Goal: Task Accomplishment & Management: Manage account settings

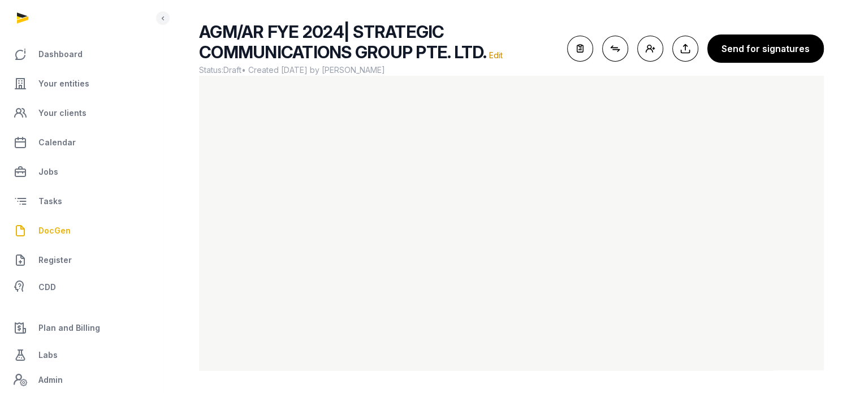
scroll to position [67, 0]
click at [84, 81] on span "Your entities" at bounding box center [63, 84] width 51 height 14
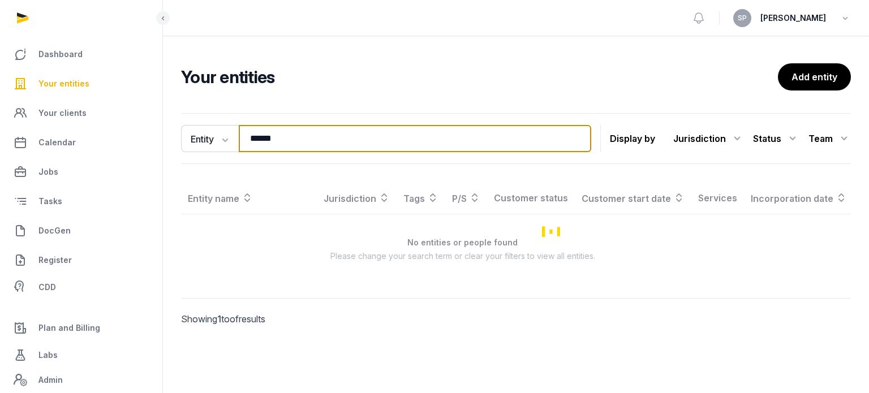
click at [319, 140] on input "******" at bounding box center [415, 138] width 352 height 27
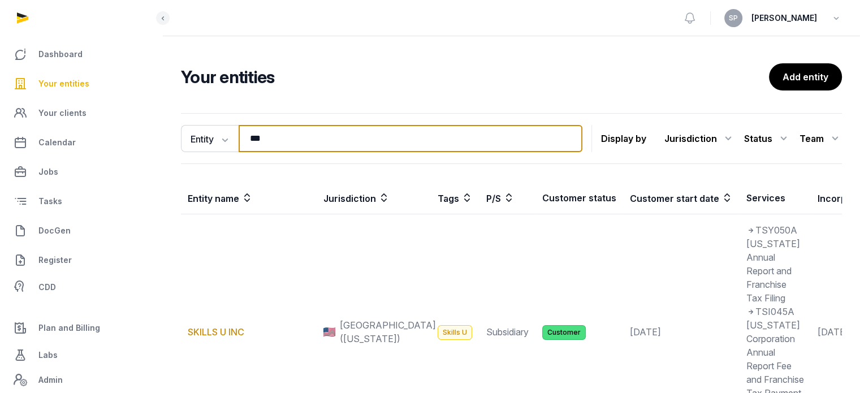
type input "***"
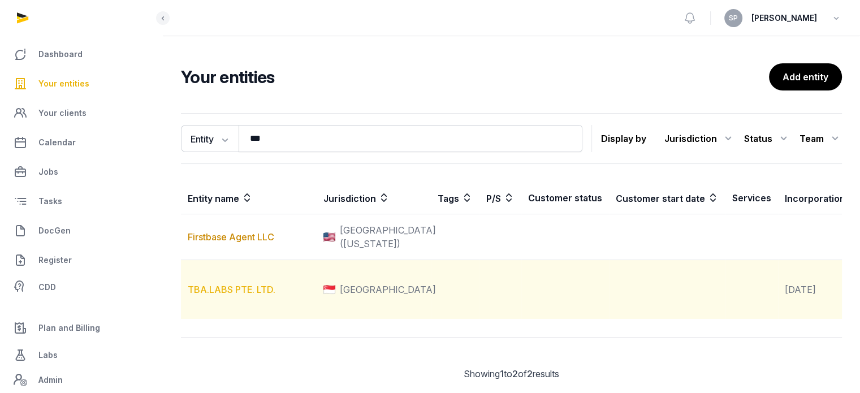
click at [271, 295] on link "TBA.LABS PTE. LTD." at bounding box center [232, 289] width 88 height 11
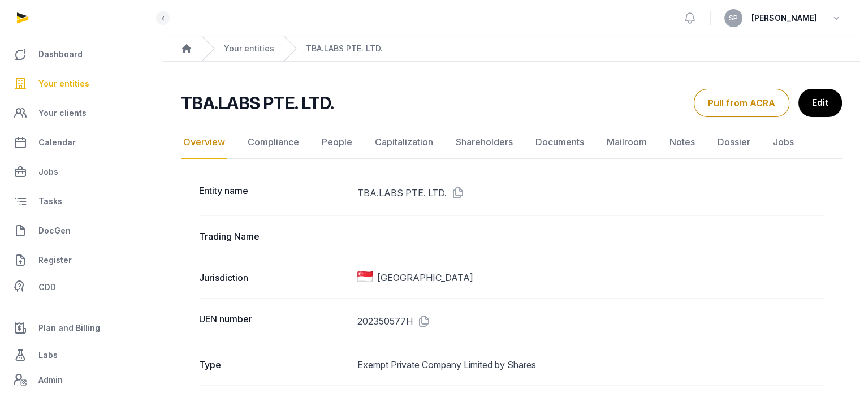
click at [552, 150] on link "Documents" at bounding box center [559, 142] width 53 height 33
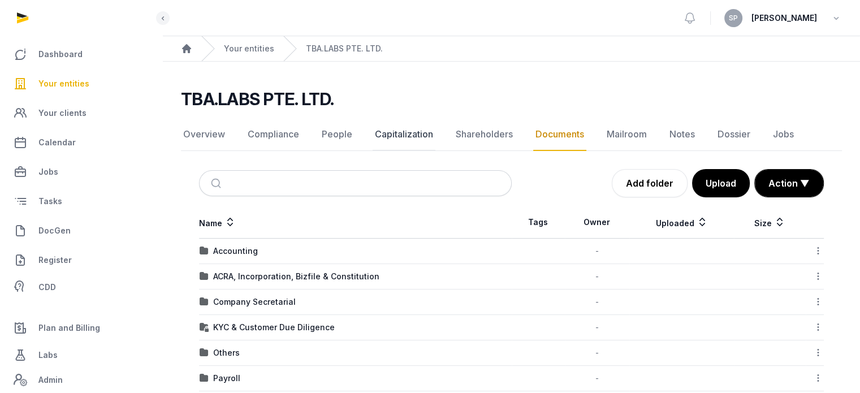
click at [396, 144] on link "Capitalization" at bounding box center [404, 134] width 63 height 33
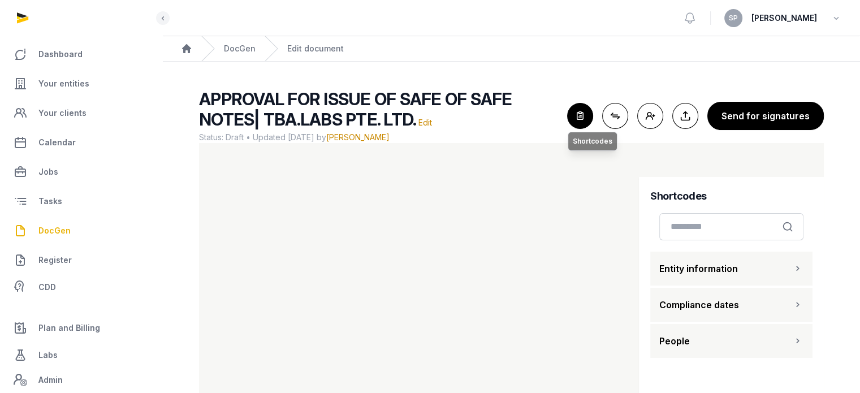
click at [583, 114] on icon "button" at bounding box center [580, 115] width 25 height 25
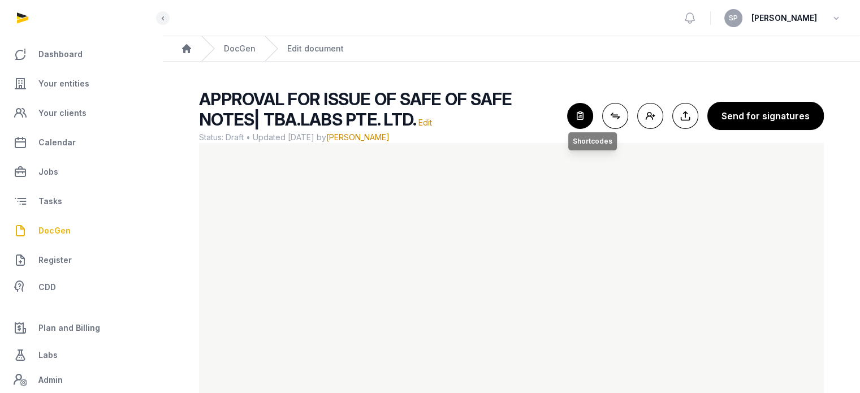
click at [585, 114] on icon "button" at bounding box center [580, 115] width 25 height 25
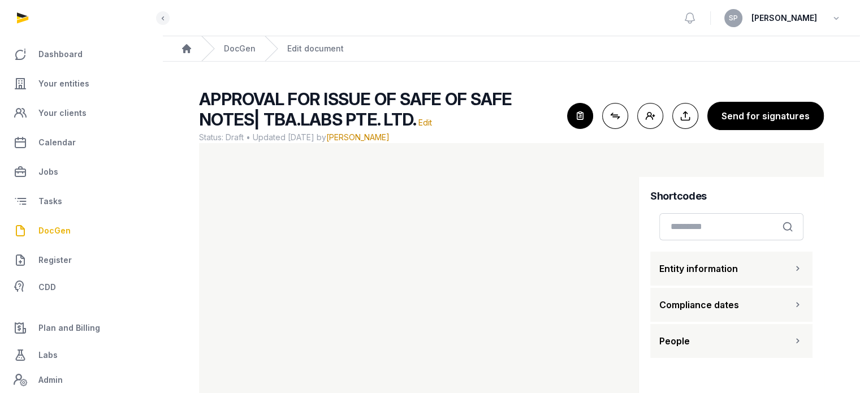
click at [719, 275] on span "Entity information" at bounding box center [698, 269] width 79 height 14
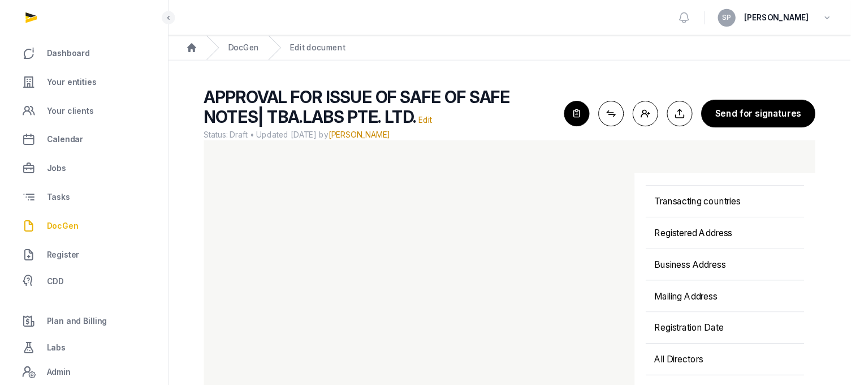
scroll to position [355, 0]
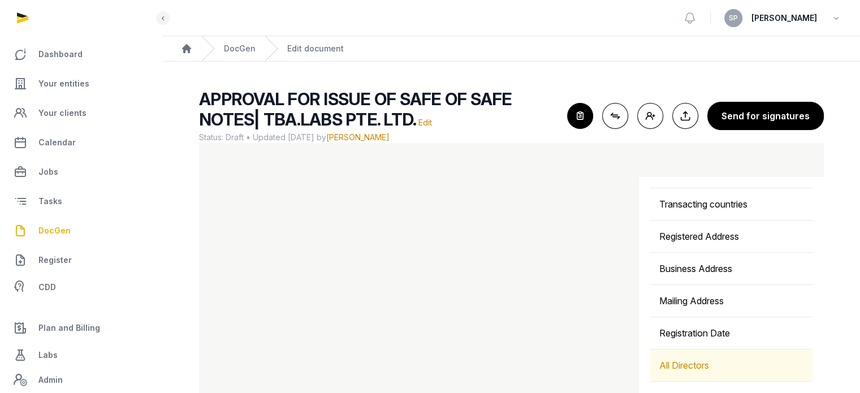
click at [699, 368] on div "All Directors" at bounding box center [731, 365] width 162 height 32
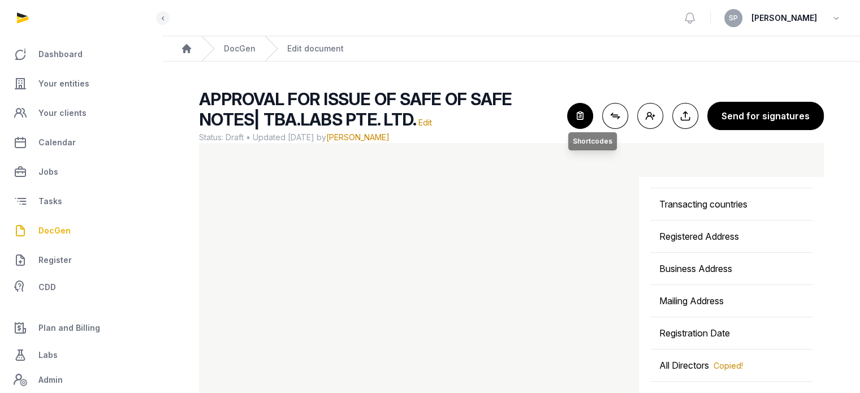
click at [575, 119] on icon "button" at bounding box center [580, 115] width 25 height 25
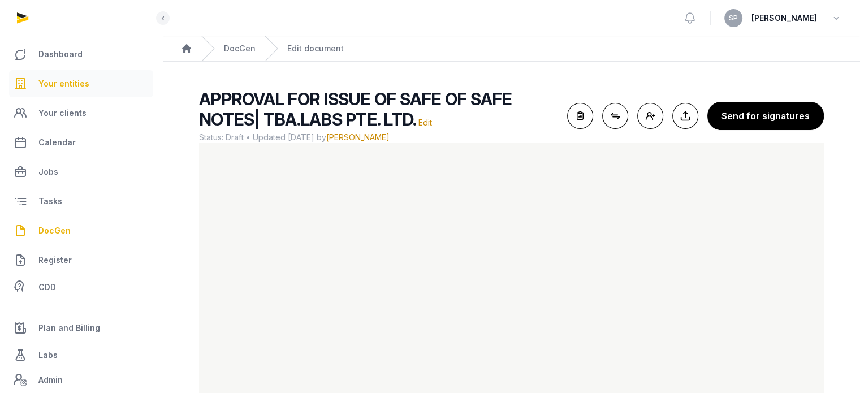
click at [70, 91] on link "Your entities" at bounding box center [81, 83] width 144 height 27
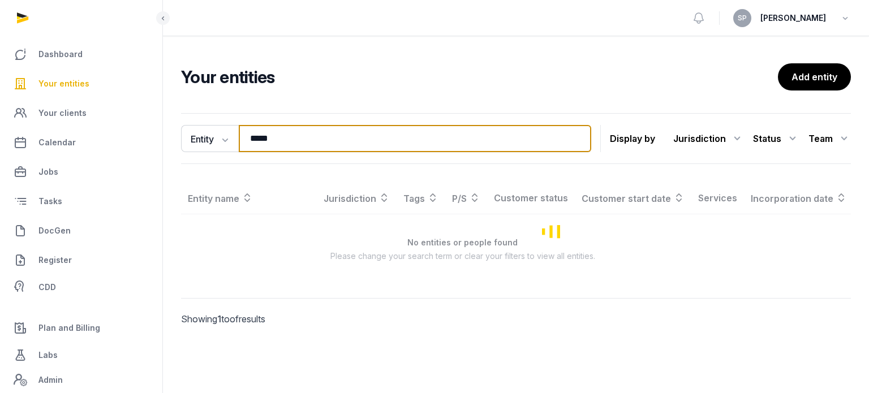
click at [280, 140] on input "*****" at bounding box center [415, 138] width 352 height 27
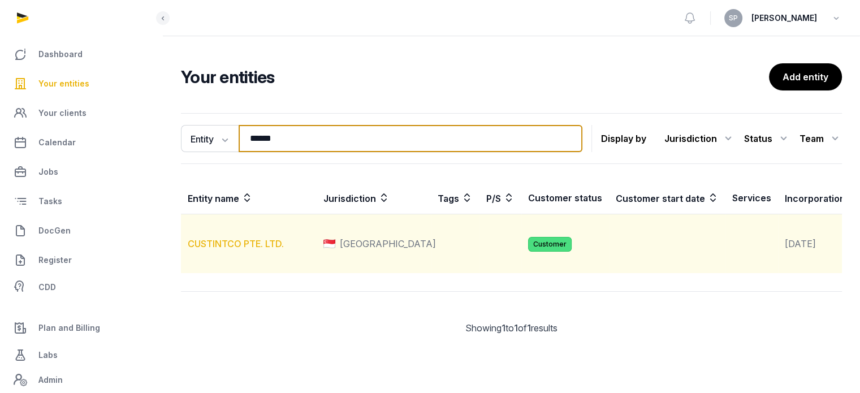
type input "******"
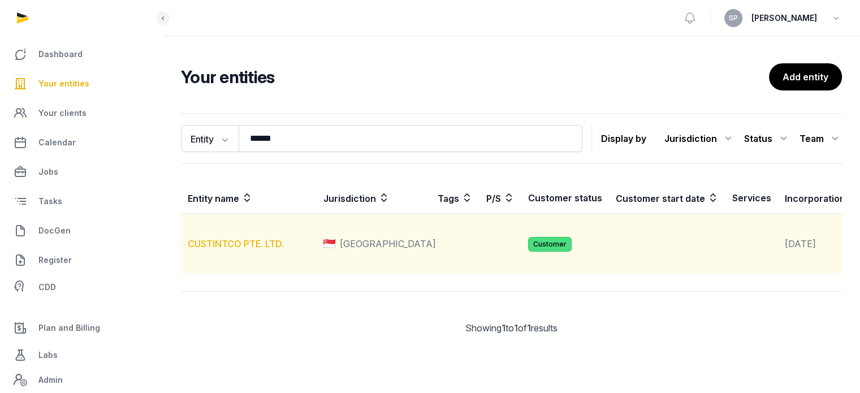
click at [247, 249] on link "CUSTINTCO PTE. LTD." at bounding box center [236, 243] width 96 height 11
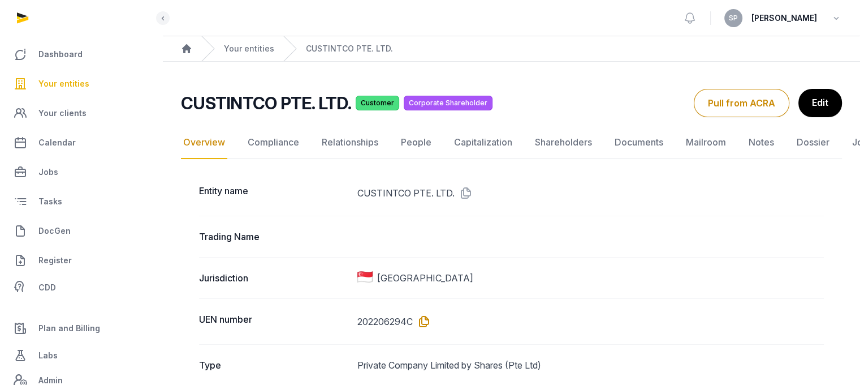
click at [421, 320] on icon at bounding box center [422, 321] width 18 height 18
click at [634, 147] on link "Documents" at bounding box center [638, 142] width 53 height 33
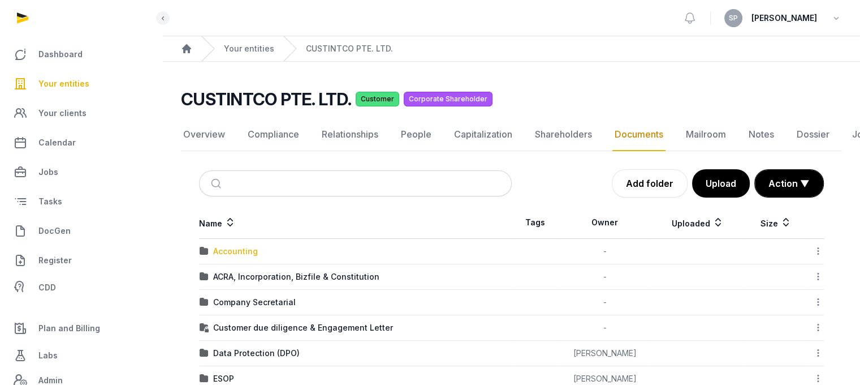
click at [242, 247] on div "Accounting" at bounding box center [235, 250] width 45 height 11
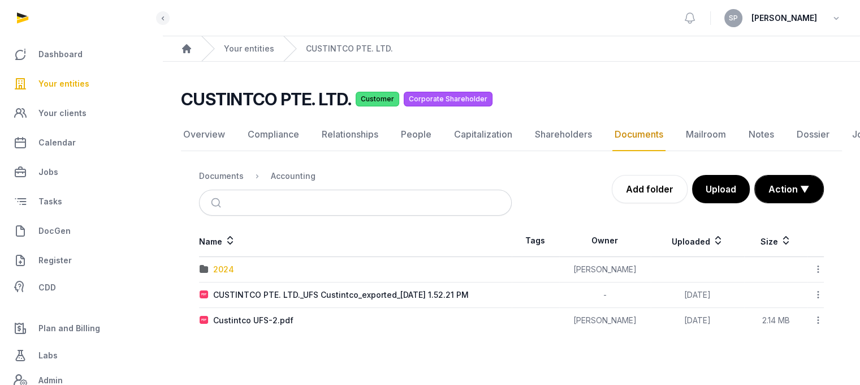
click at [226, 267] on div "2024" at bounding box center [223, 269] width 21 height 11
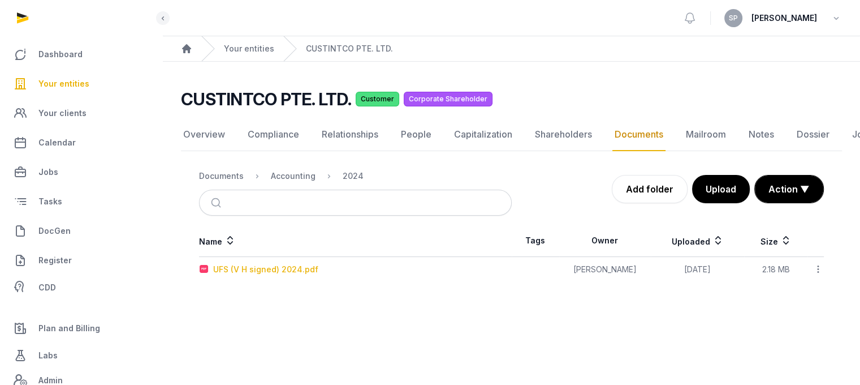
click at [241, 266] on div "UFS (V H signed) 2024.pdf" at bounding box center [265, 269] width 105 height 11
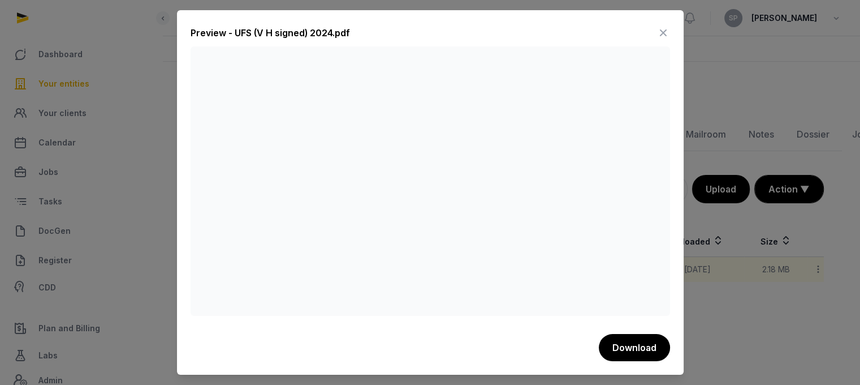
click at [661, 38] on icon at bounding box center [664, 33] width 14 height 18
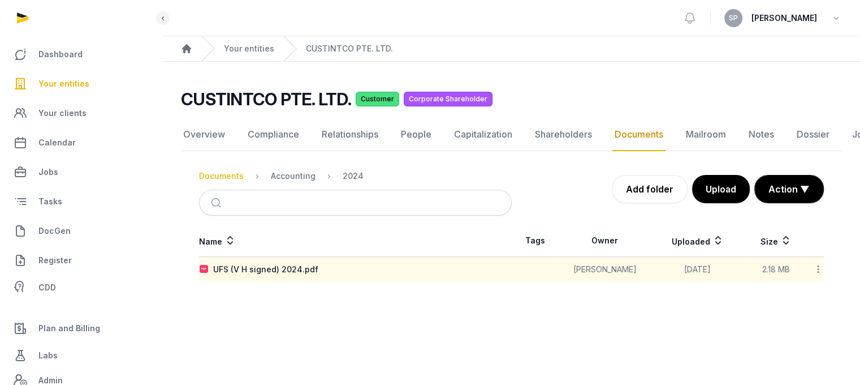
click at [237, 180] on div "Documents" at bounding box center [221, 175] width 45 height 11
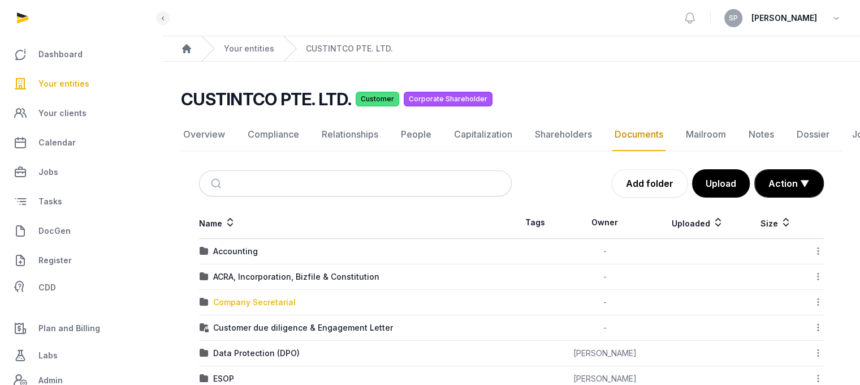
click at [269, 301] on div "Company Secretarial" at bounding box center [254, 301] width 83 height 11
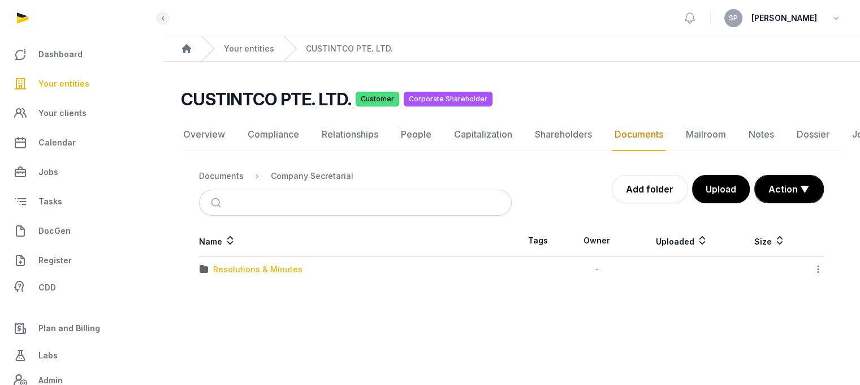
click at [269, 269] on div "Resolutions & Minutes" at bounding box center [257, 269] width 89 height 11
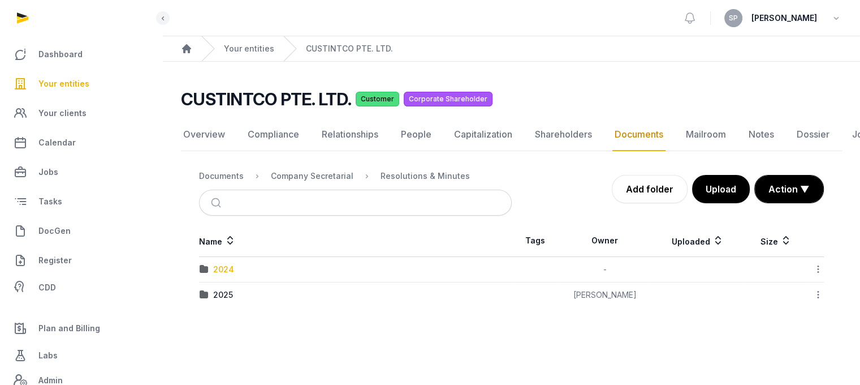
click at [219, 273] on div "2024" at bounding box center [223, 269] width 21 height 11
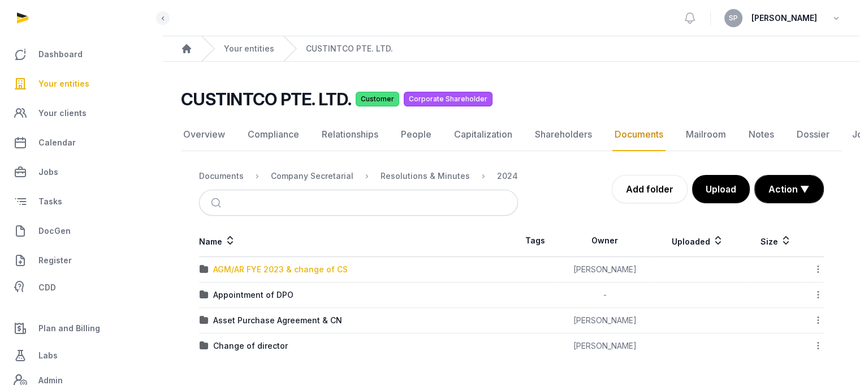
click at [240, 272] on div "AGM/AR FYE 2023 & change of CS" at bounding box center [280, 269] width 135 height 11
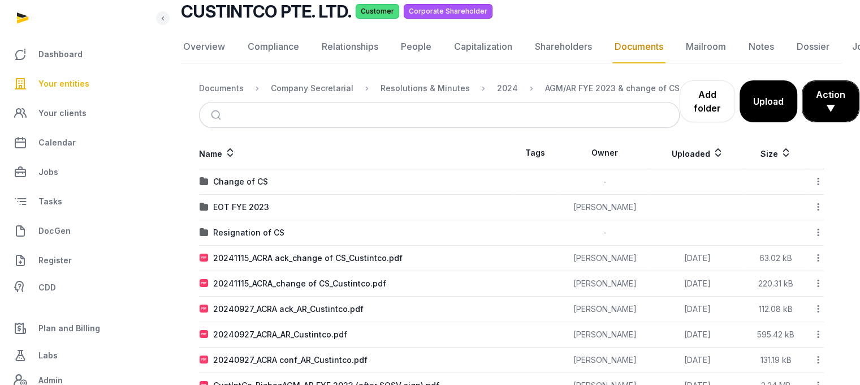
scroll to position [122, 0]
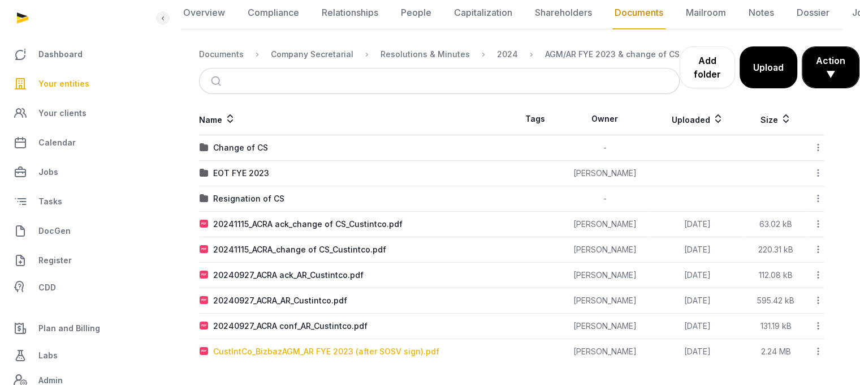
click at [334, 350] on div "CustIntCo_BizbazAGM_AR FYE 2023 (after SOSV sign).pdf" at bounding box center [326, 351] width 226 height 11
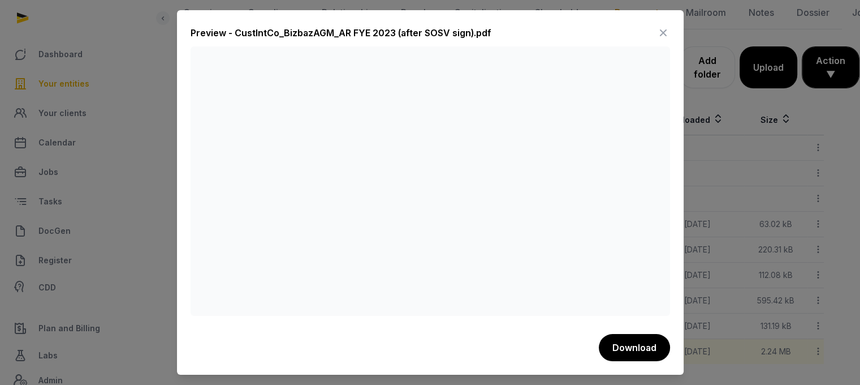
click at [657, 31] on icon at bounding box center [664, 33] width 14 height 18
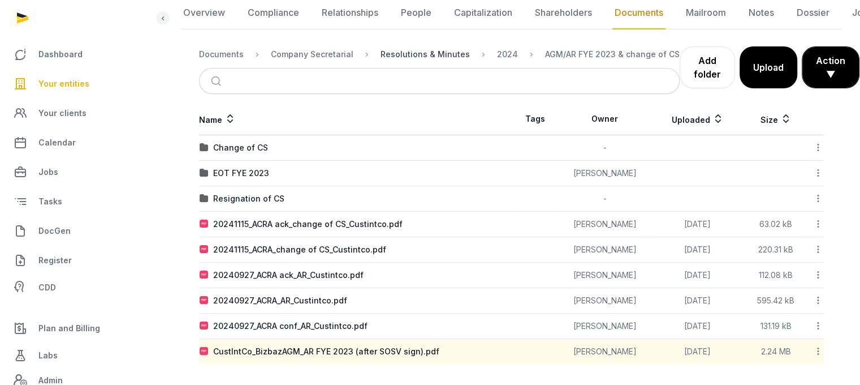
click at [439, 52] on div "Resolutions & Minutes" at bounding box center [425, 54] width 89 height 11
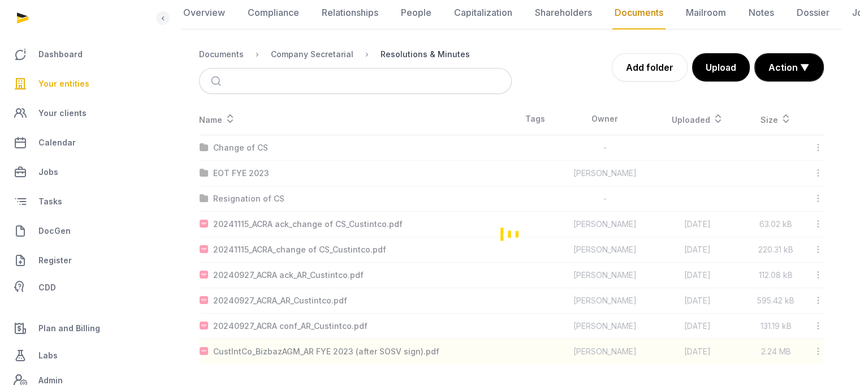
scroll to position [8, 0]
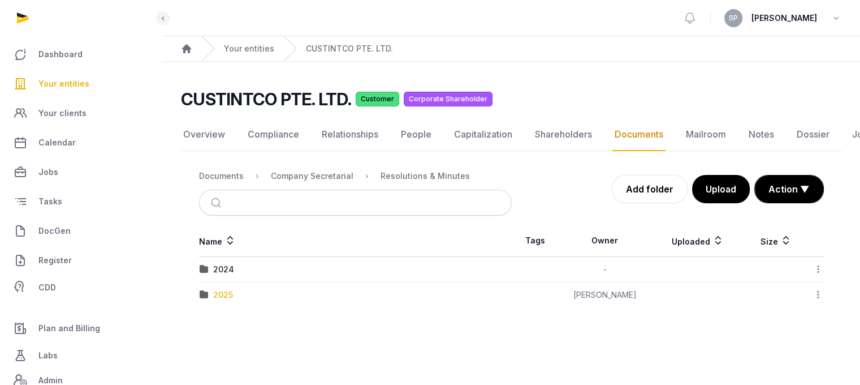
click at [222, 289] on div "2025" at bounding box center [223, 294] width 20 height 11
click at [251, 264] on div "AGM/AR FYE 2024" at bounding box center [248, 269] width 71 height 11
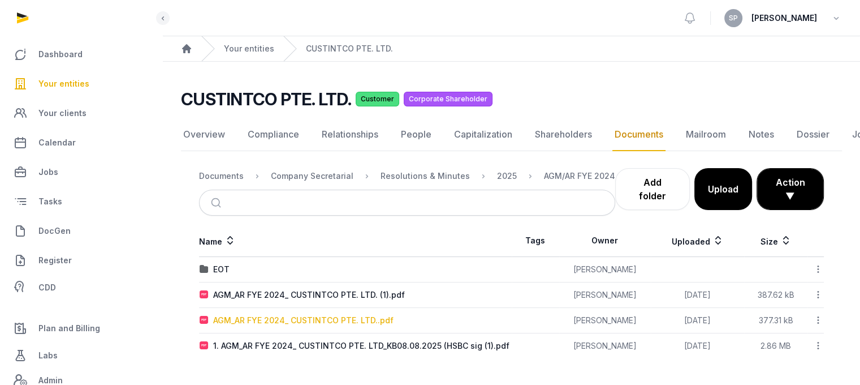
click at [339, 314] on div "AGM_AR FYE 2024_ CUSTINTCO PTE. LTD..pdf" at bounding box center [303, 319] width 180 height 11
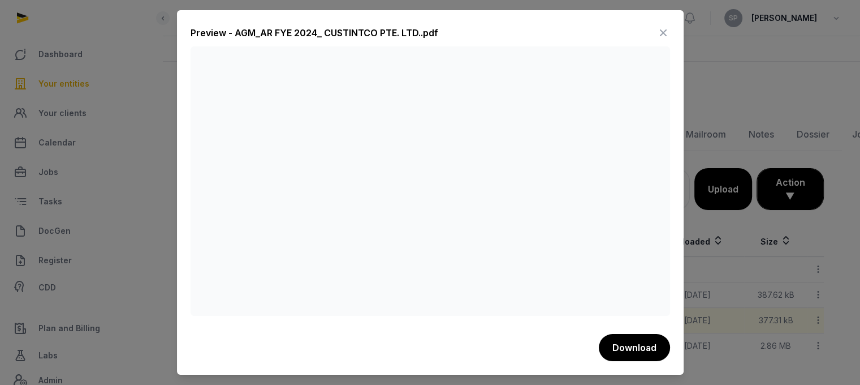
click at [664, 24] on icon at bounding box center [664, 33] width 14 height 18
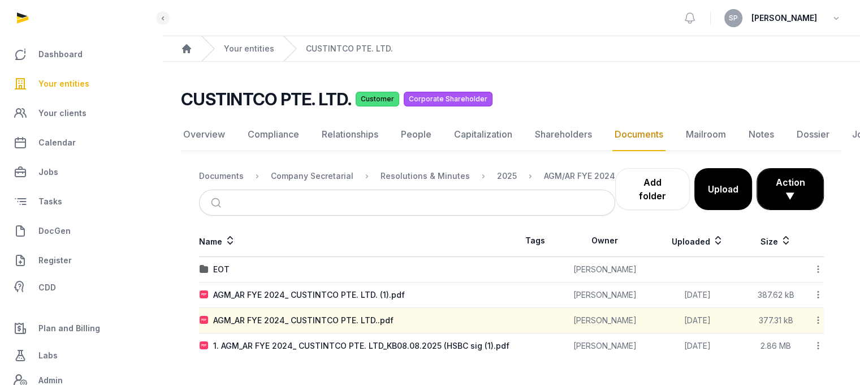
click at [821, 314] on icon at bounding box center [818, 320] width 10 height 12
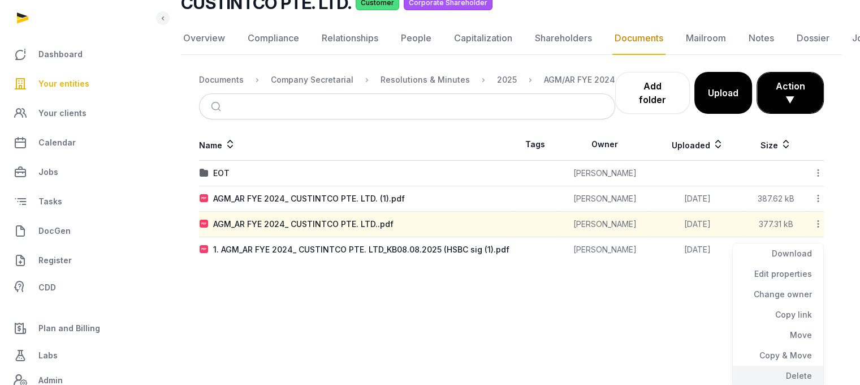
click at [810, 373] on div "Delete" at bounding box center [778, 375] width 90 height 20
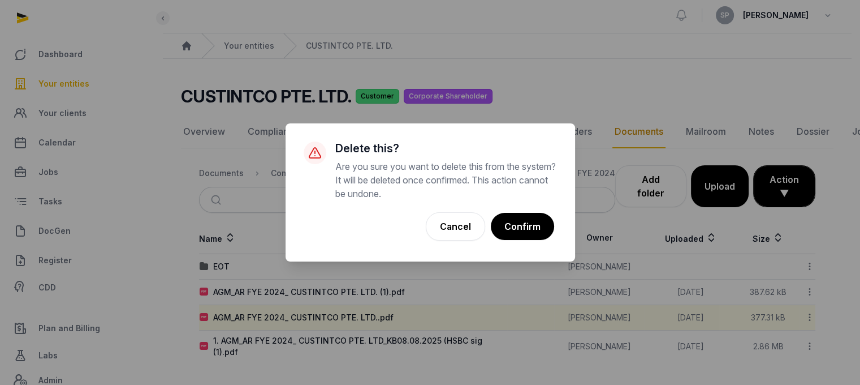
scroll to position [0, 0]
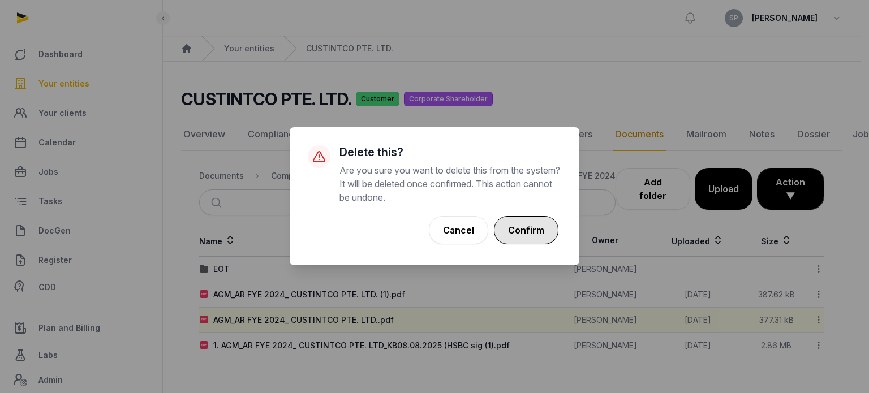
click at [525, 230] on button "Confirm" at bounding box center [526, 230] width 64 height 28
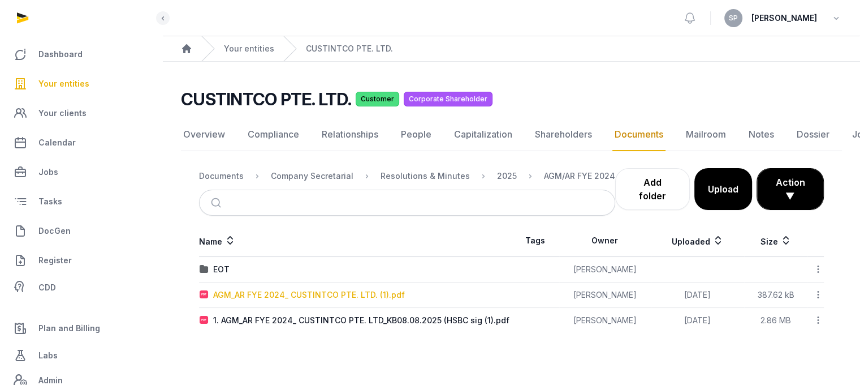
click at [366, 295] on div "AGM_AR FYE 2024_ CUSTINTCO PTE. LTD. (1).pdf" at bounding box center [309, 294] width 192 height 11
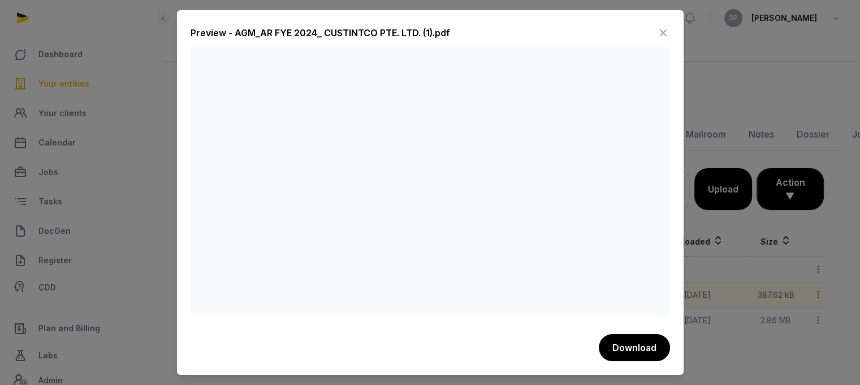
click at [666, 29] on icon at bounding box center [664, 33] width 14 height 18
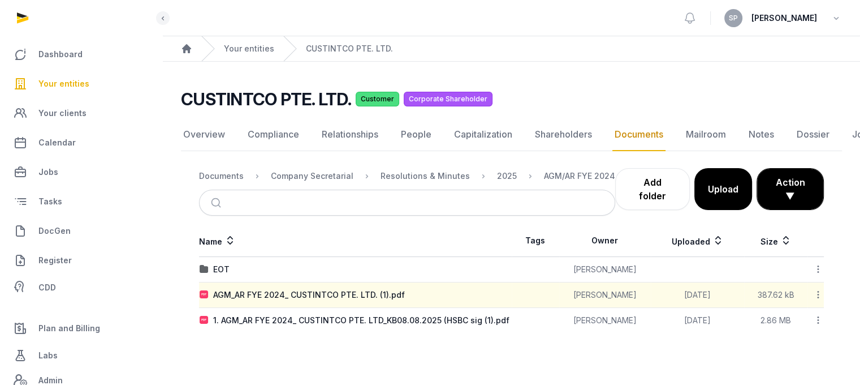
click at [821, 295] on icon at bounding box center [818, 294] width 10 height 12
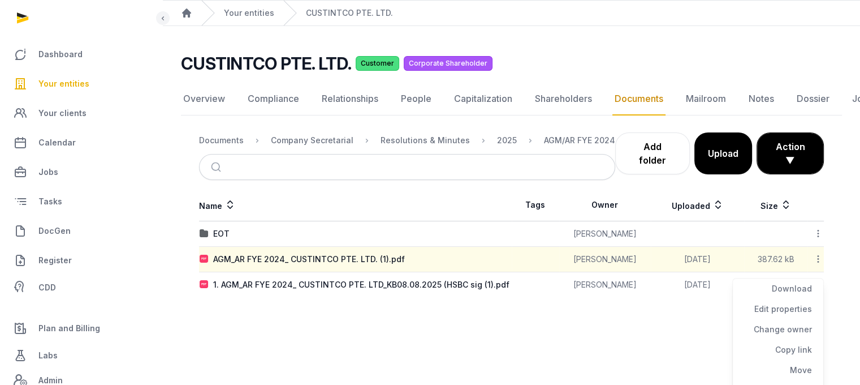
scroll to position [71, 0]
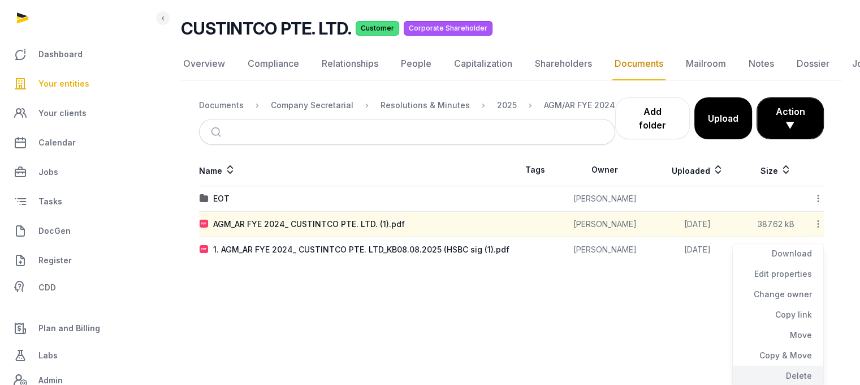
click at [801, 377] on div "Delete" at bounding box center [778, 375] width 90 height 20
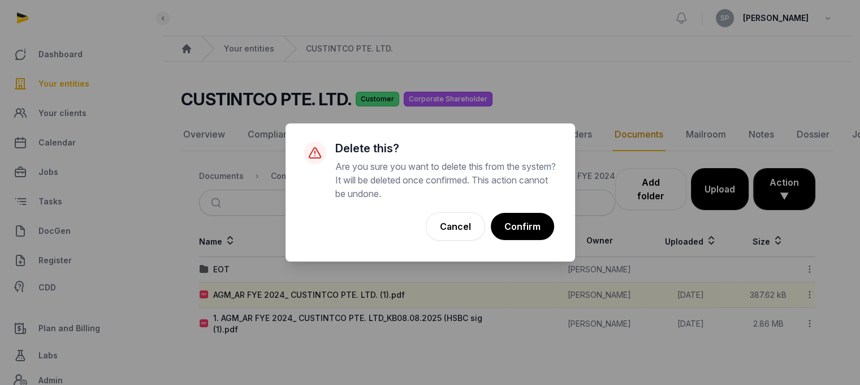
scroll to position [0, 0]
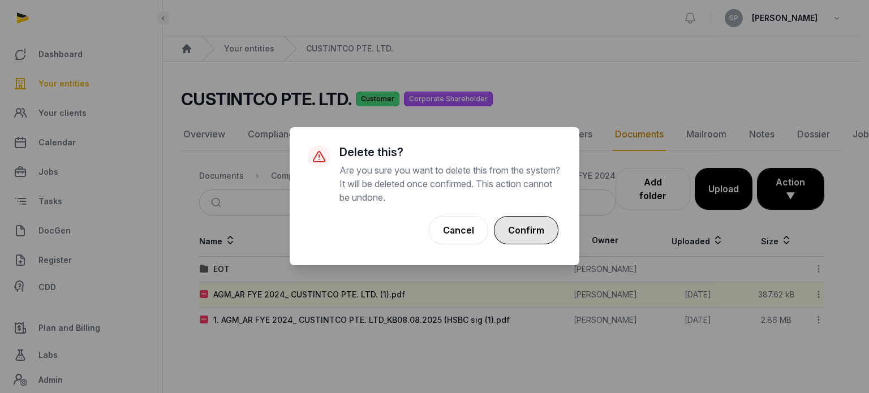
click at [535, 237] on button "Confirm" at bounding box center [526, 230] width 64 height 28
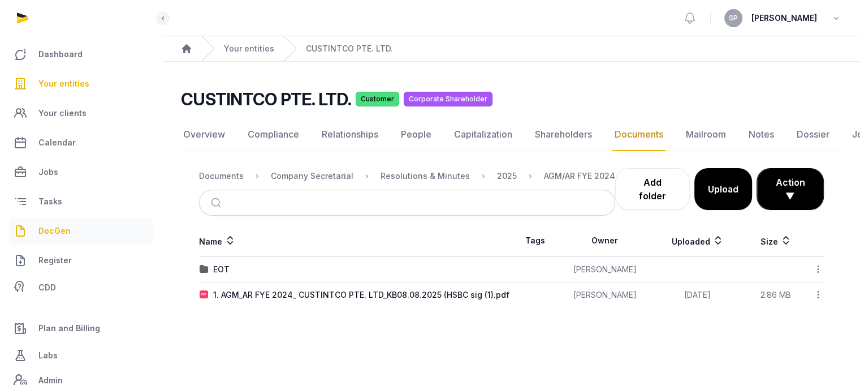
click at [72, 244] on link "DocGen" at bounding box center [81, 230] width 144 height 27
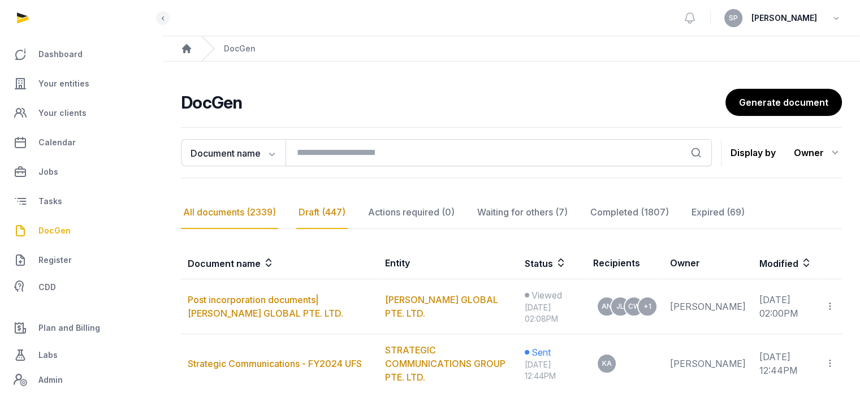
click at [366, 213] on div "Draft (447)" at bounding box center [411, 212] width 91 height 33
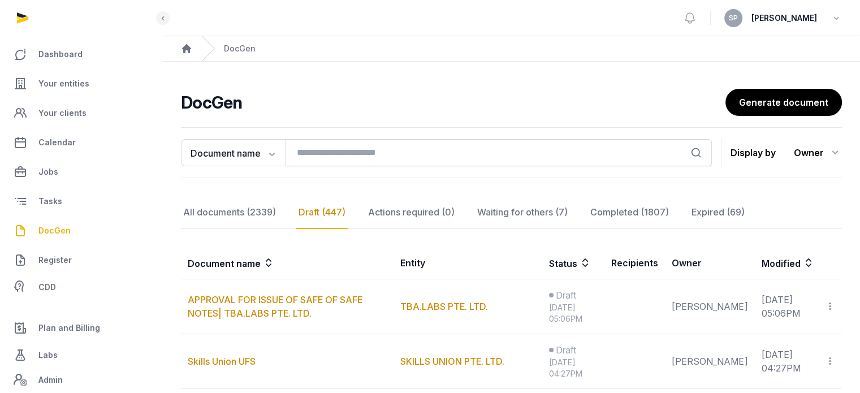
click at [315, 204] on div "Draft (447)" at bounding box center [321, 212] width 51 height 33
click at [76, 74] on link "Your entities" at bounding box center [81, 83] width 144 height 27
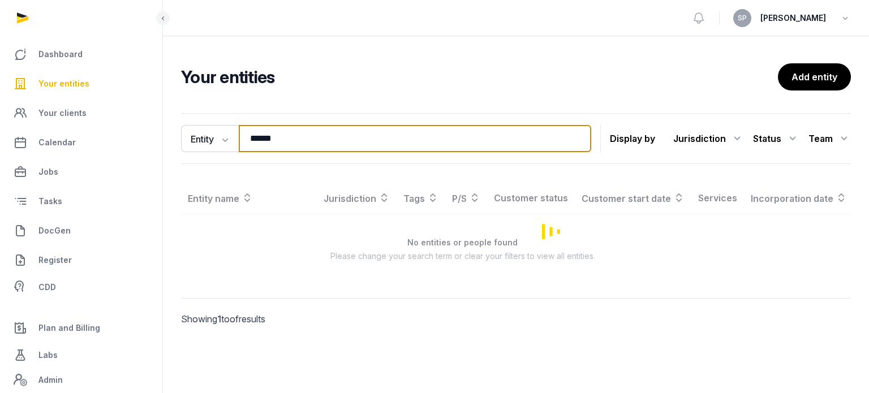
click at [279, 142] on input "******" at bounding box center [415, 138] width 352 height 27
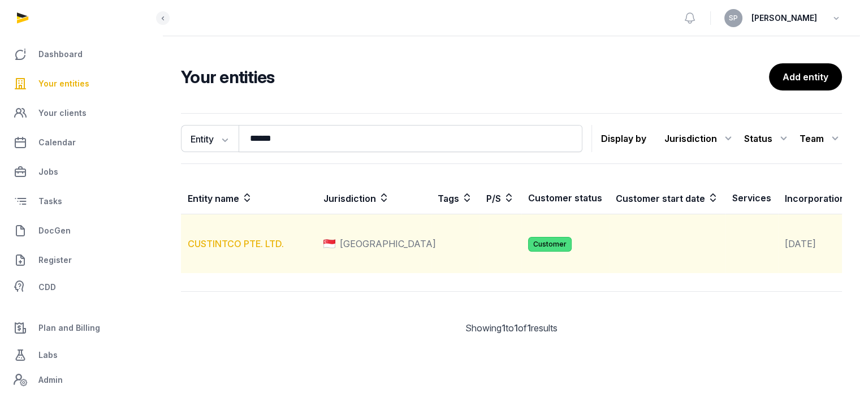
click at [219, 249] on link "CUSTINTCO PTE. LTD." at bounding box center [236, 243] width 96 height 11
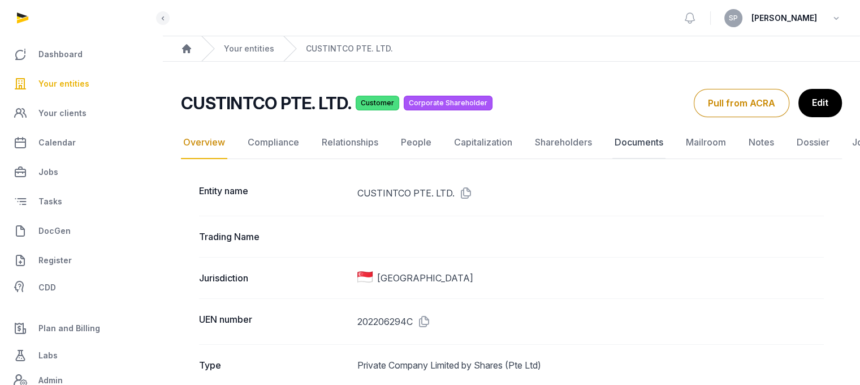
click at [641, 141] on link "Documents" at bounding box center [638, 142] width 53 height 33
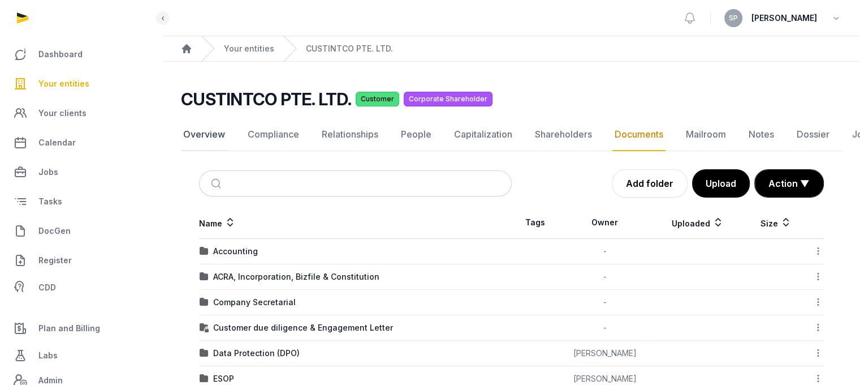
click at [211, 132] on link "Overview" at bounding box center [204, 134] width 46 height 33
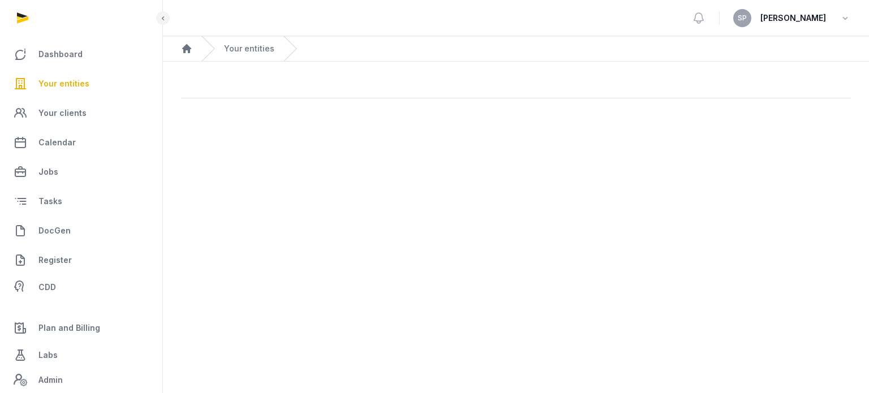
click at [211, 132] on main "Open sidebar SP Sneha Patwari Home Your entities" at bounding box center [434, 196] width 869 height 393
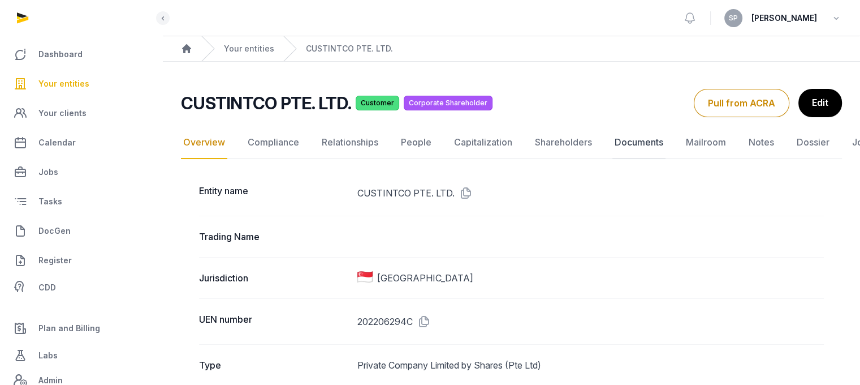
click at [634, 140] on link "Documents" at bounding box center [638, 142] width 53 height 33
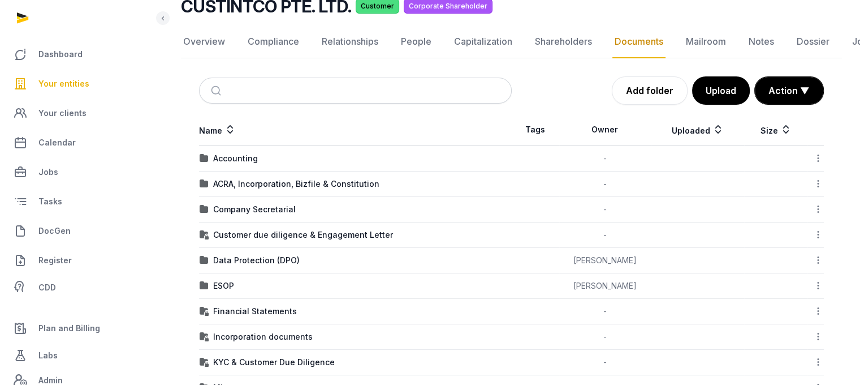
scroll to position [97, 0]
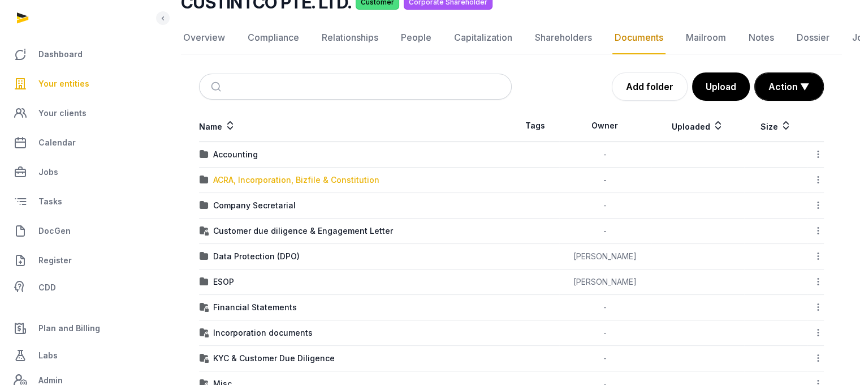
click at [342, 175] on div "ACRA, Incorporation, Bizfile & Constitution" at bounding box center [296, 179] width 166 height 11
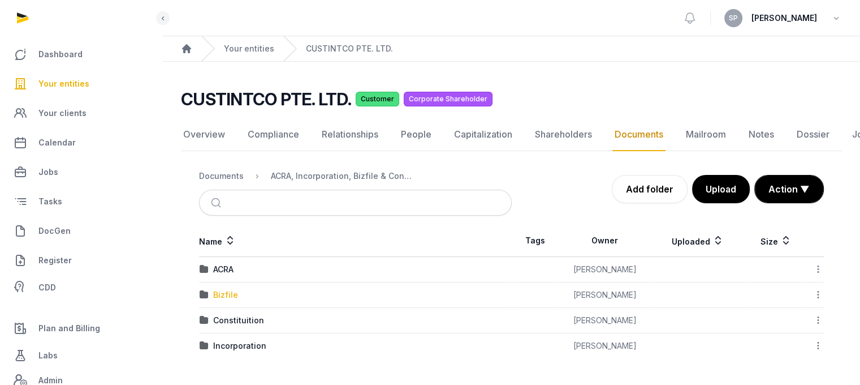
scroll to position [8, 0]
click at [229, 340] on div "Incorporation" at bounding box center [239, 345] width 53 height 11
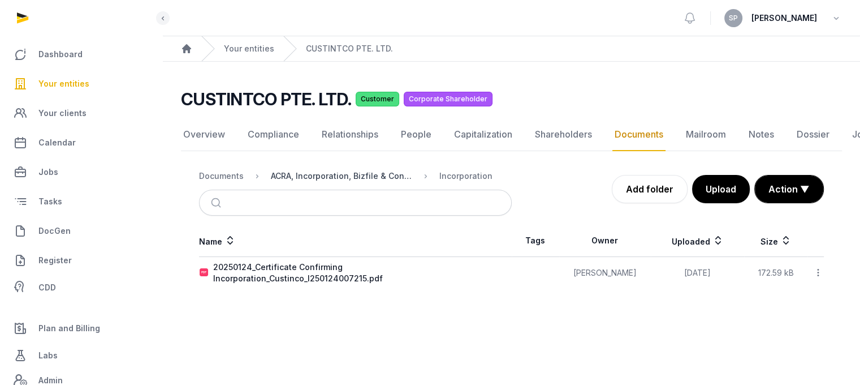
click at [349, 170] on div "ACRA, Incorporation, Bizfile & Constitution" at bounding box center [341, 175] width 141 height 11
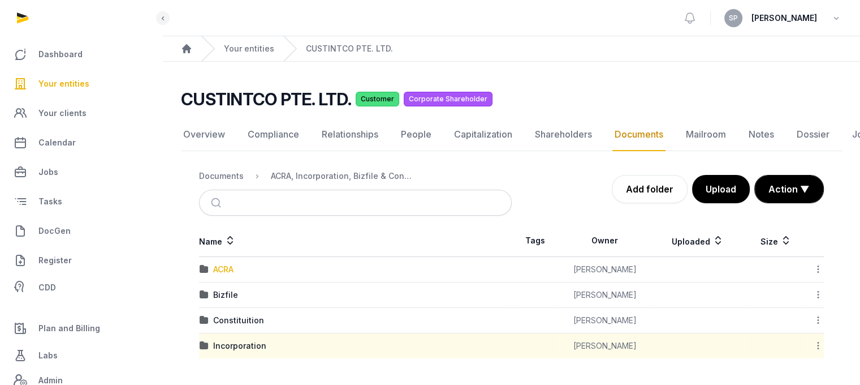
click at [226, 264] on div "ACRA" at bounding box center [223, 269] width 20 height 11
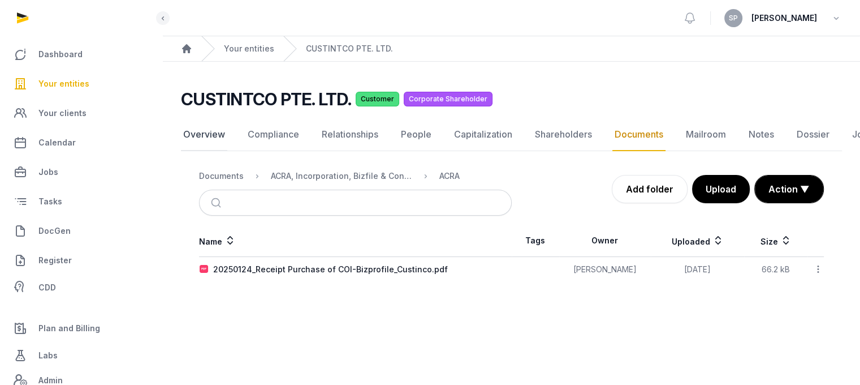
click at [201, 126] on link "Overview" at bounding box center [204, 134] width 46 height 33
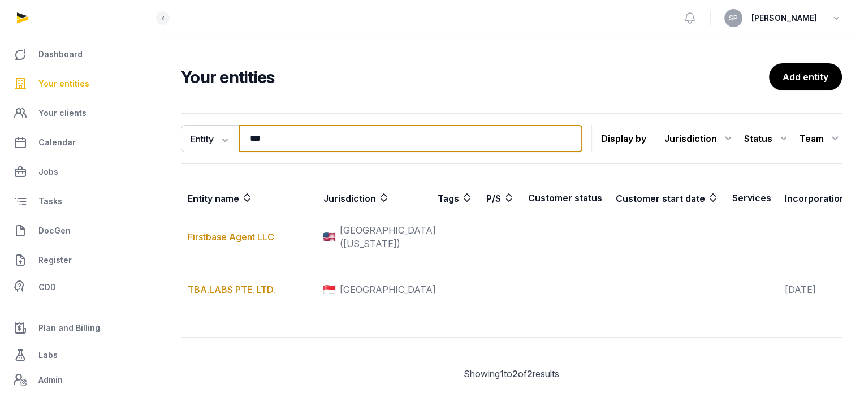
click at [280, 141] on input "***" at bounding box center [411, 138] width 344 height 27
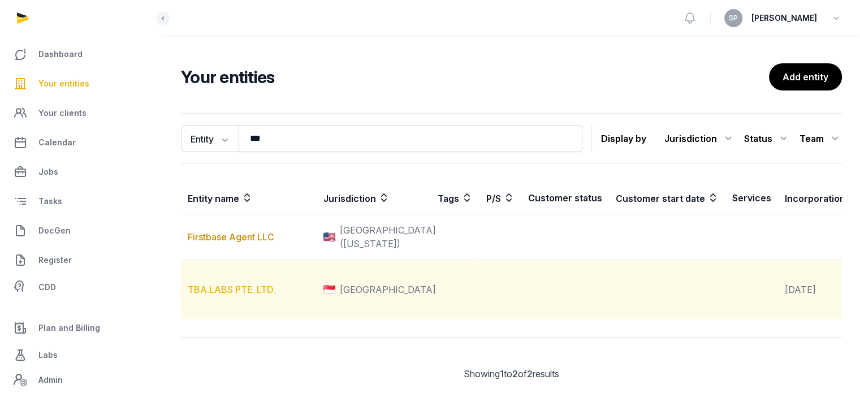
click at [247, 295] on link "TBA.LABS PTE. LTD." at bounding box center [232, 289] width 88 height 11
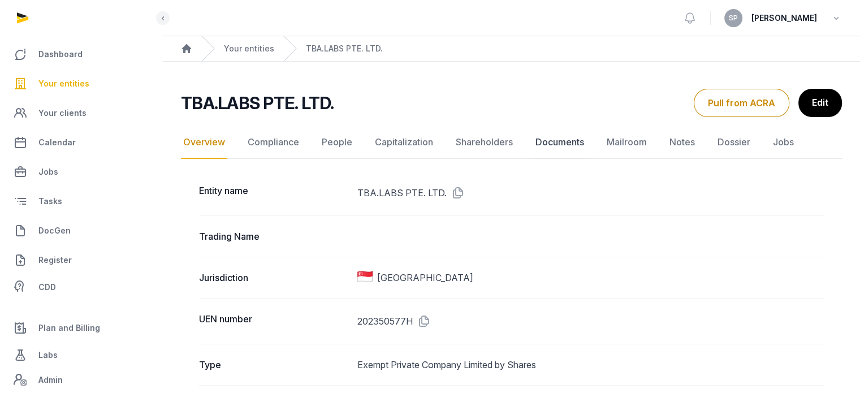
click at [562, 150] on link "Documents" at bounding box center [559, 142] width 53 height 33
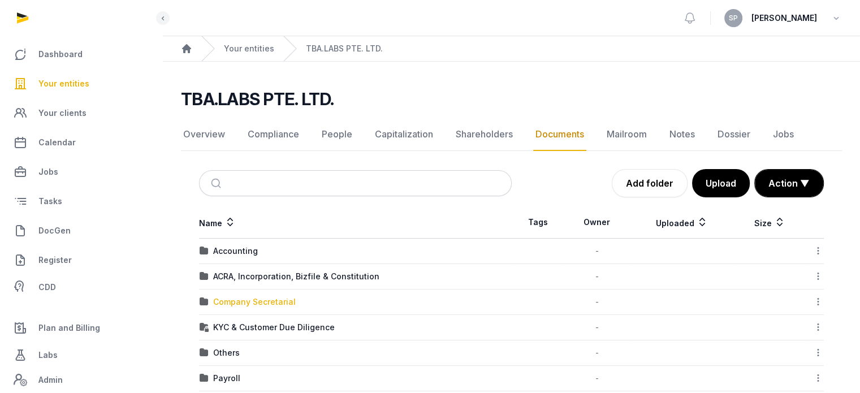
click at [263, 296] on div "Company Secretarial" at bounding box center [254, 301] width 83 height 11
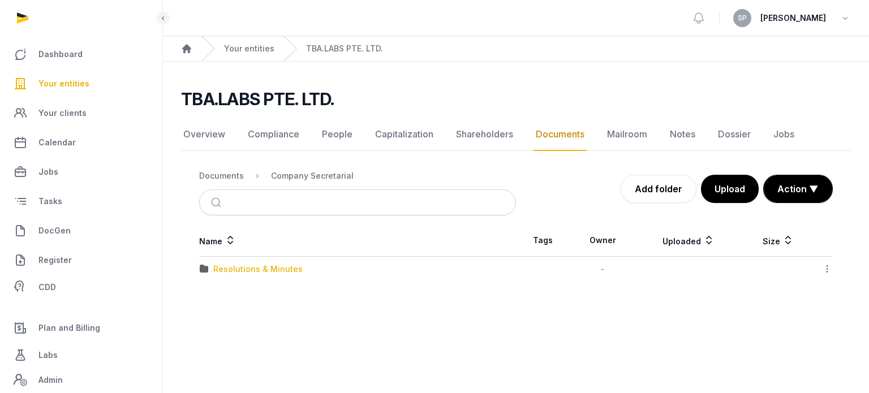
click at [249, 271] on div "Resolutions & Minutes" at bounding box center [257, 269] width 89 height 11
click at [225, 292] on div "2025" at bounding box center [223, 294] width 20 height 11
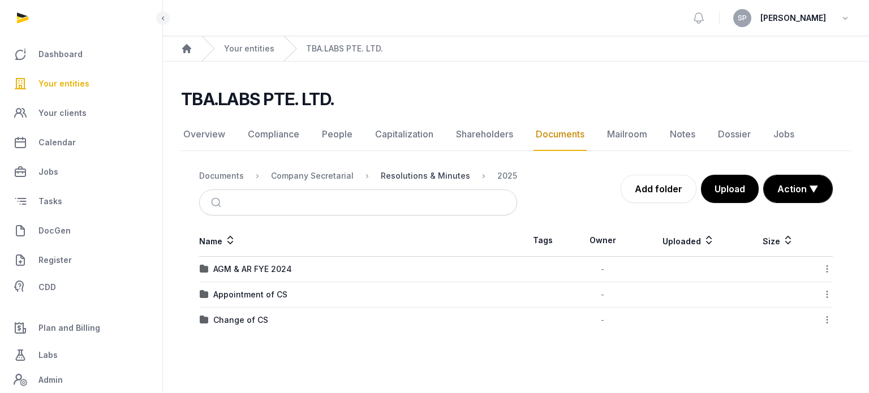
click at [400, 172] on div "Resolutions & Minutes" at bounding box center [425, 175] width 89 height 11
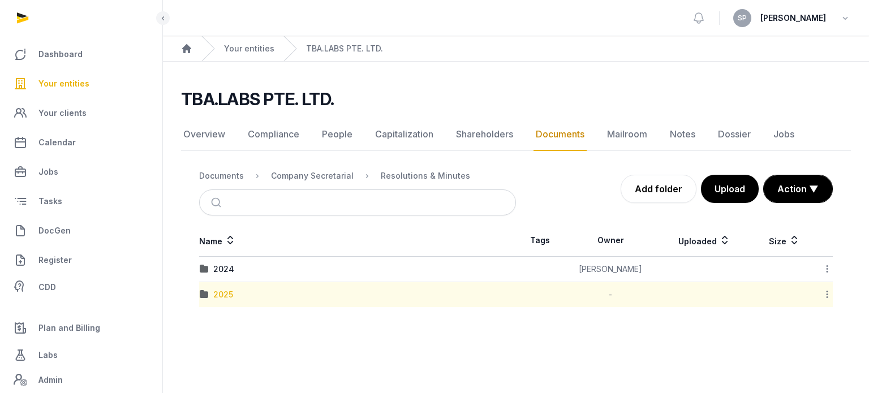
click at [221, 296] on div "2025" at bounding box center [223, 294] width 20 height 11
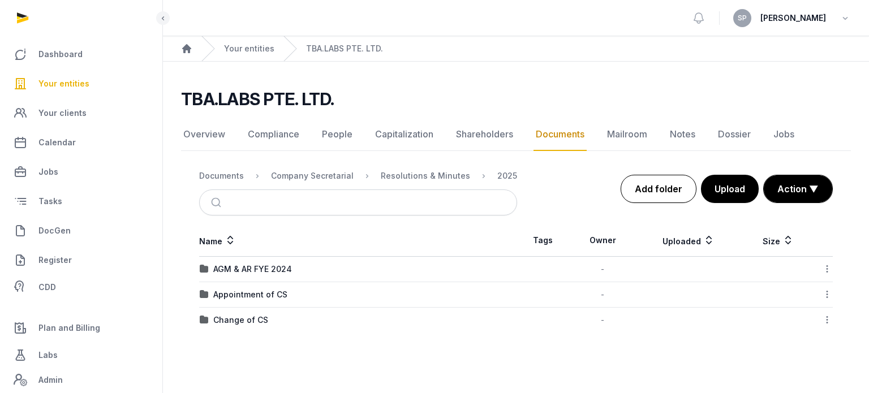
click at [665, 195] on link "Add folder" at bounding box center [658, 189] width 76 height 28
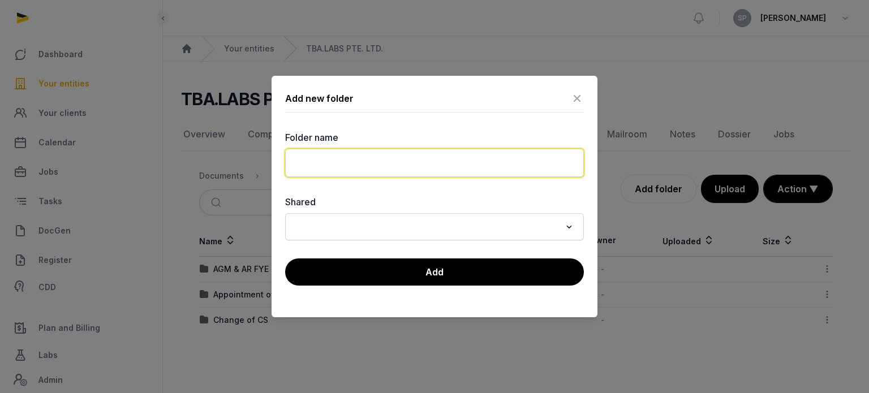
click at [399, 166] on input "text" at bounding box center [434, 163] width 299 height 28
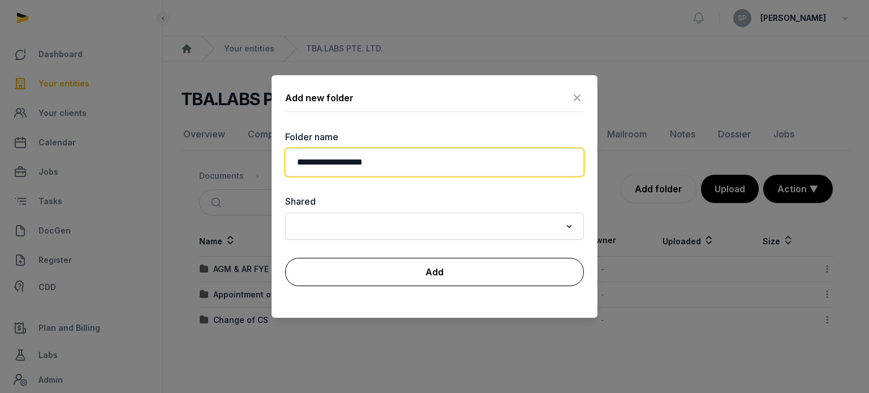
type input "**********"
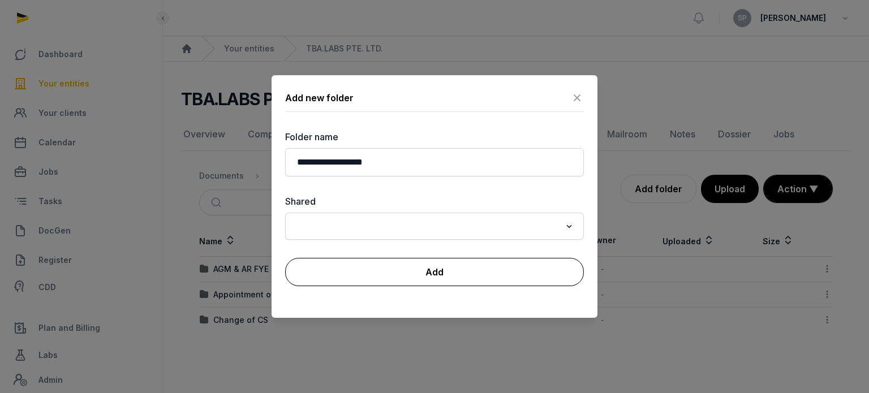
click at [414, 284] on button "Add" at bounding box center [434, 272] width 299 height 28
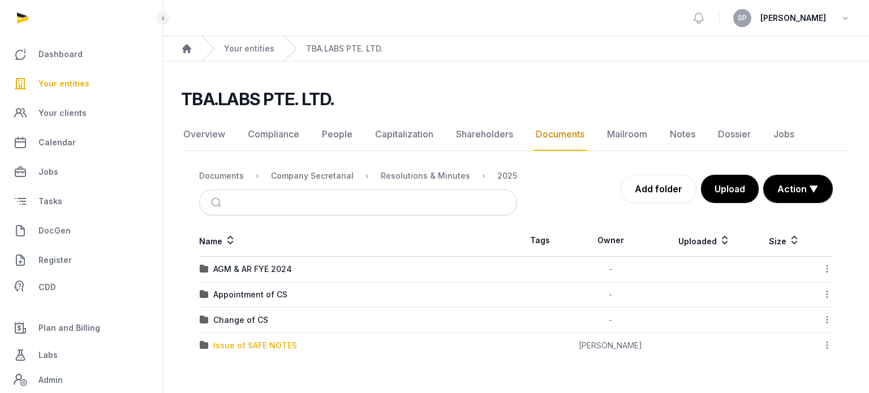
click at [252, 343] on div "Issue of SAFE NOTES" at bounding box center [255, 345] width 84 height 11
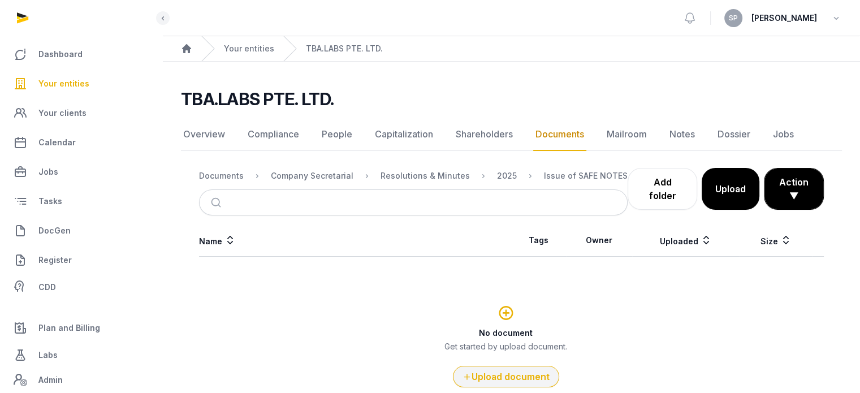
click at [512, 374] on button "Upload document" at bounding box center [506, 376] width 106 height 21
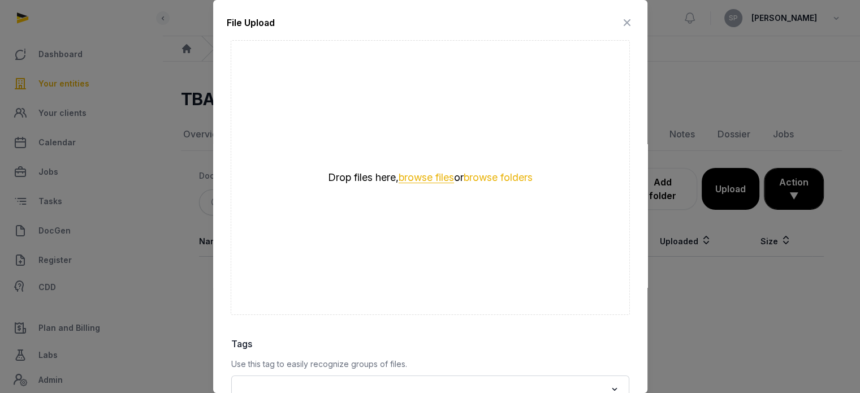
click at [432, 183] on button "browse files" at bounding box center [426, 177] width 55 height 11
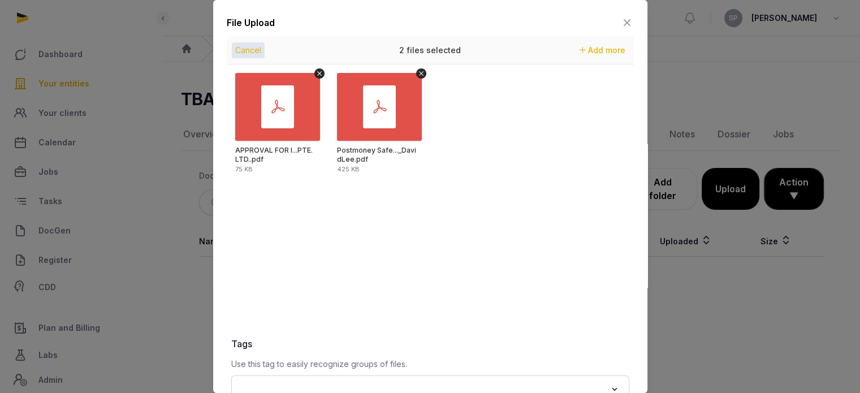
scroll to position [159, 0]
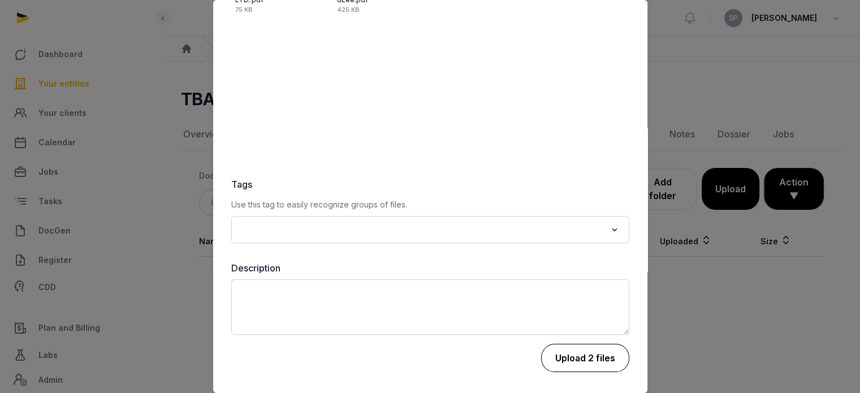
click at [577, 357] on button "Upload 2 files" at bounding box center [585, 358] width 88 height 28
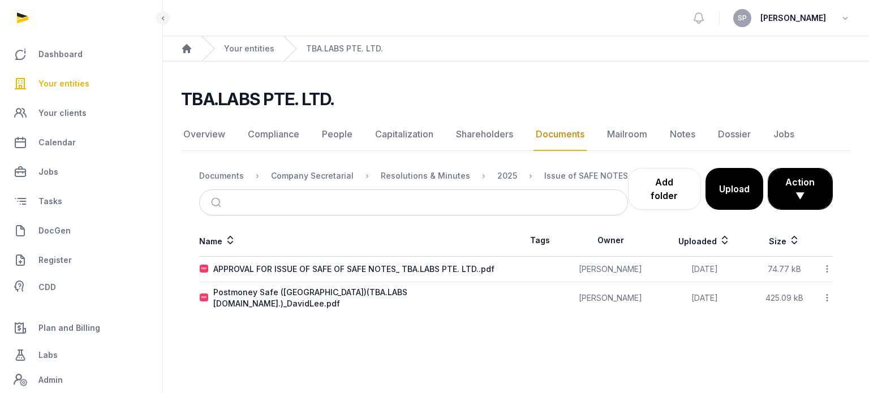
click at [830, 268] on icon at bounding box center [827, 269] width 10 height 12
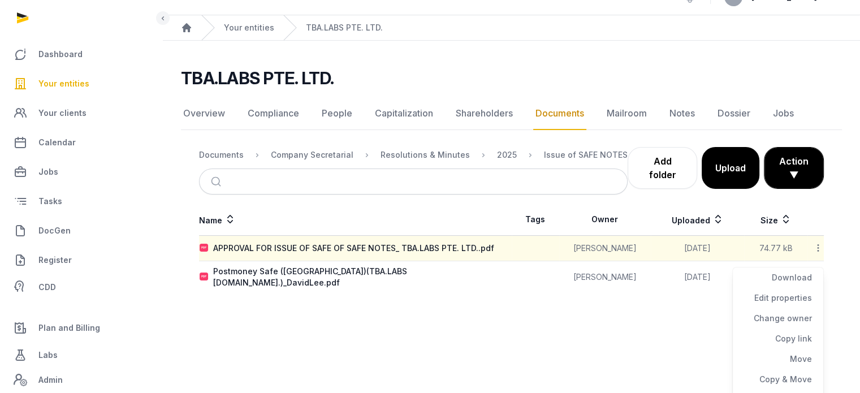
scroll to position [37, 0]
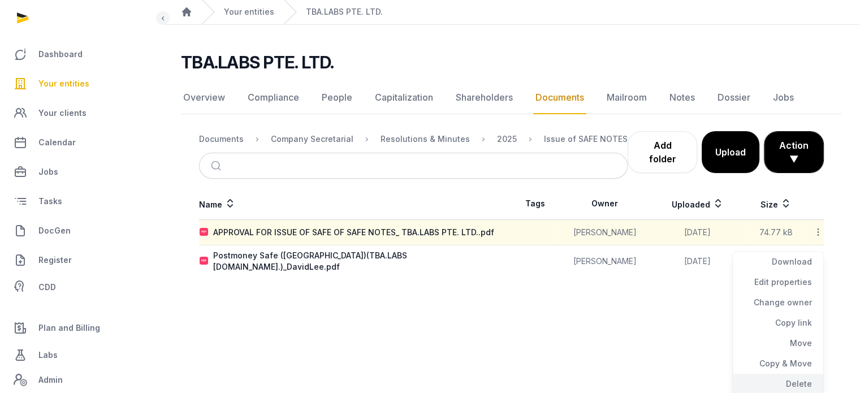
click at [810, 385] on div "Delete" at bounding box center [778, 384] width 90 height 20
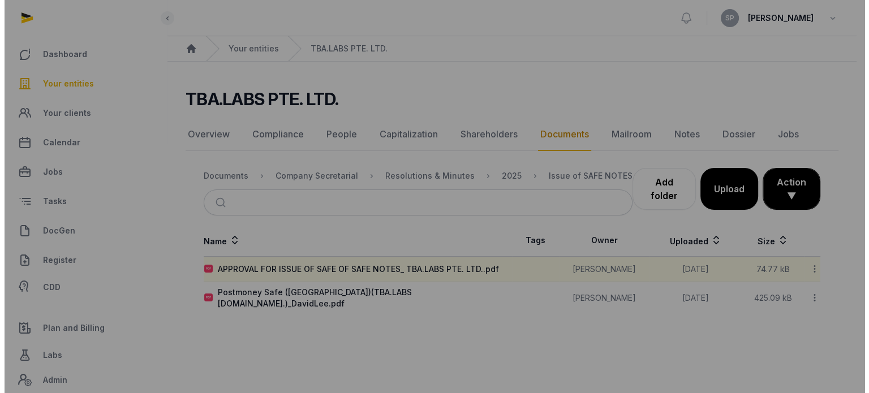
scroll to position [0, 0]
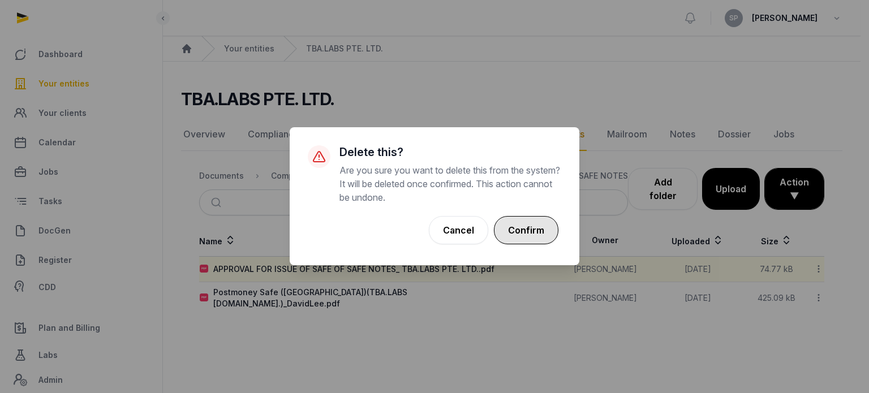
click at [534, 238] on button "Confirm" at bounding box center [526, 230] width 64 height 28
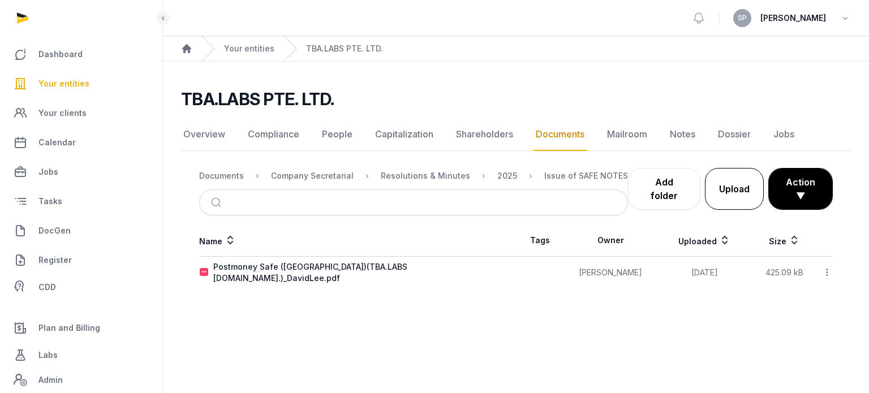
click at [720, 193] on button "Upload" at bounding box center [734, 189] width 59 height 42
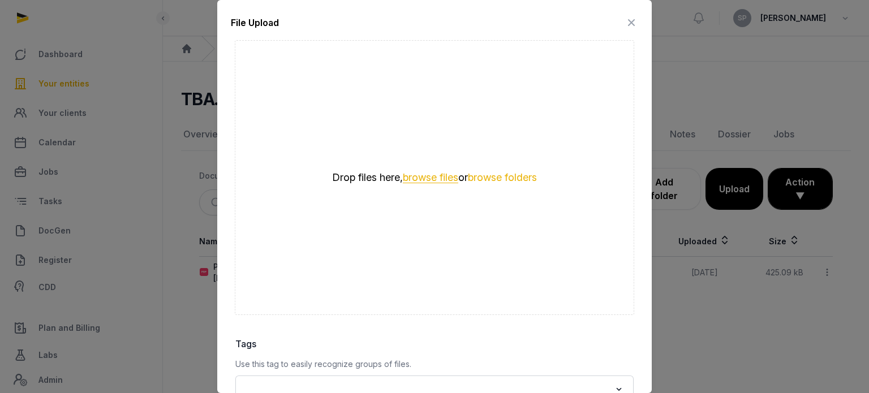
click at [433, 181] on button "browse files" at bounding box center [430, 177] width 55 height 11
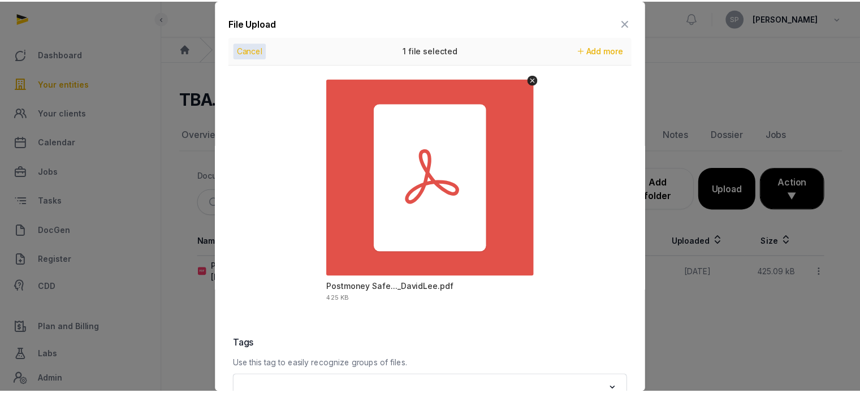
scroll to position [159, 0]
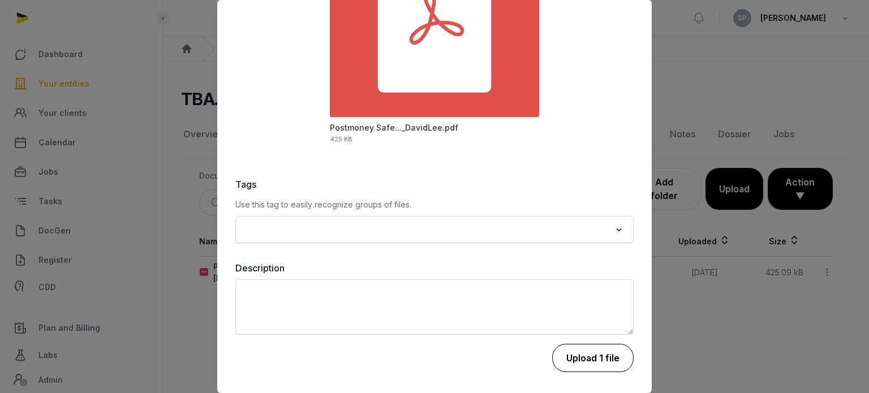
click at [597, 359] on button "Upload 1 file" at bounding box center [592, 358] width 81 height 28
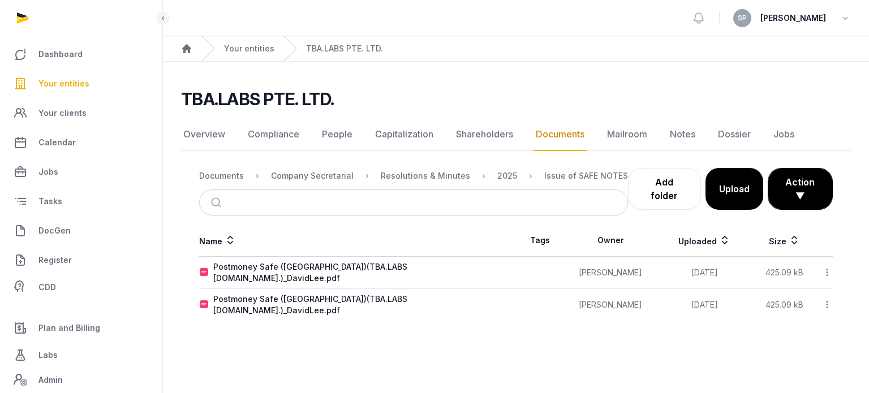
click at [828, 299] on icon at bounding box center [827, 305] width 10 height 12
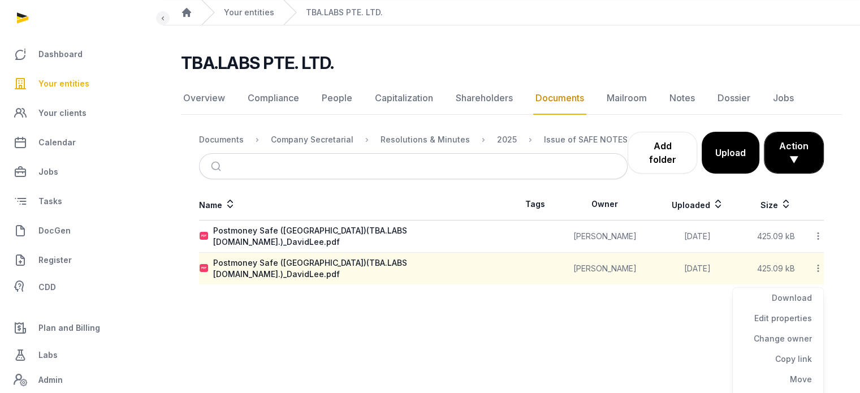
scroll to position [62, 0]
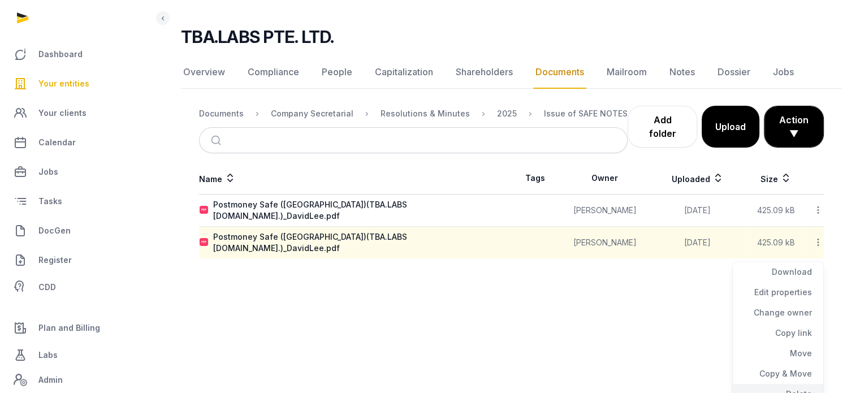
click at [793, 385] on div "Delete" at bounding box center [778, 394] width 90 height 20
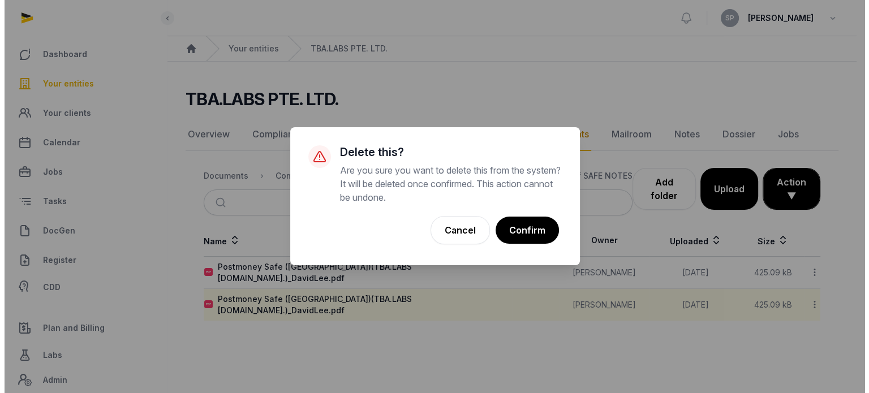
scroll to position [0, 0]
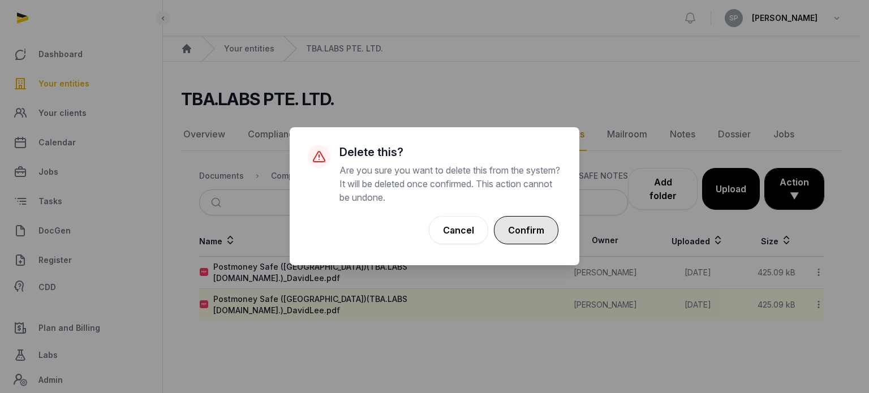
click at [509, 227] on button "Confirm" at bounding box center [526, 230] width 64 height 28
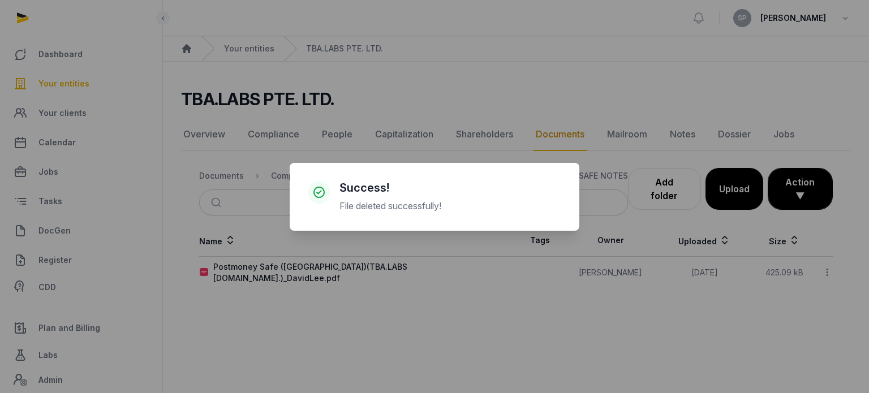
click at [728, 183] on div "× Success! File deleted successfully! Cancel No OK" at bounding box center [434, 196] width 869 height 393
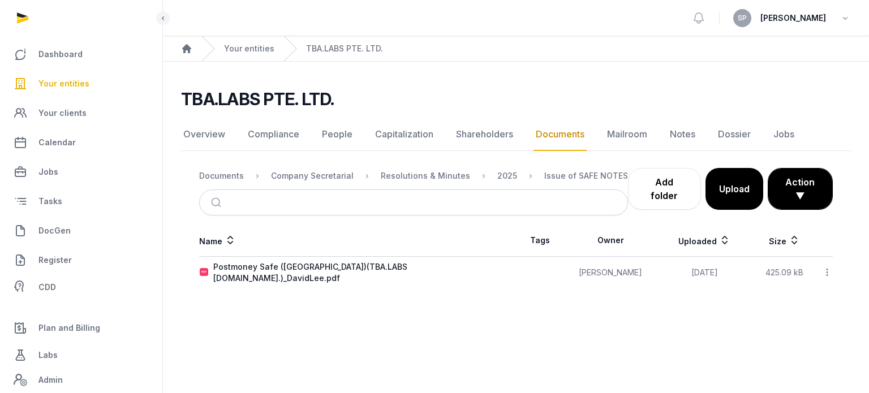
click at [728, 183] on button "Upload" at bounding box center [734, 189] width 58 height 42
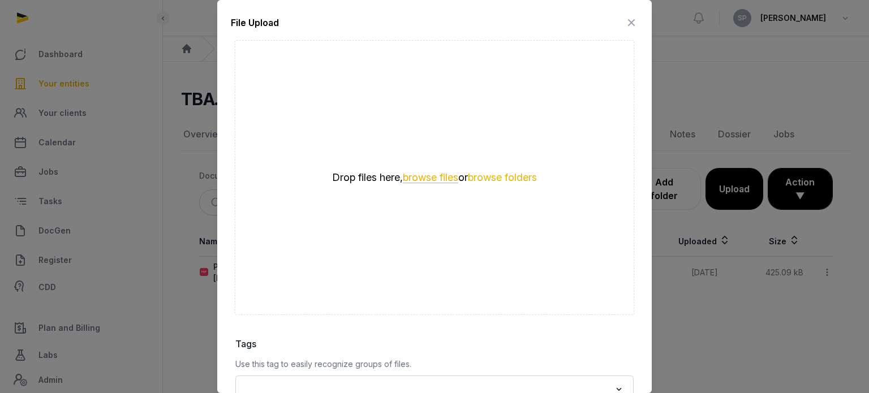
click at [413, 177] on button "browse files" at bounding box center [430, 177] width 55 height 11
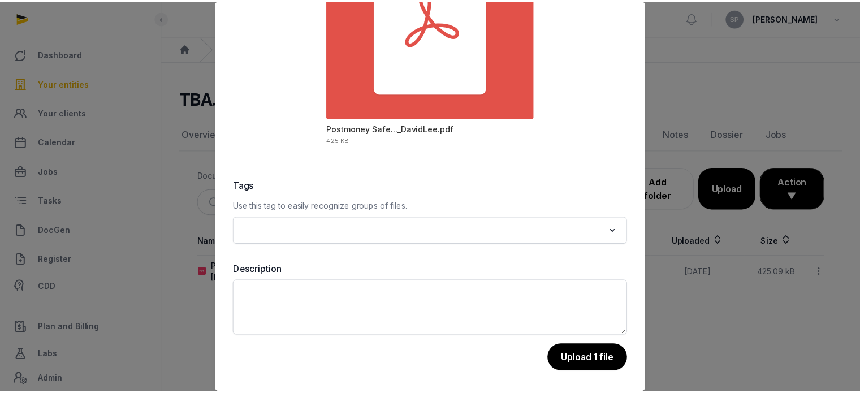
scroll to position [159, 0]
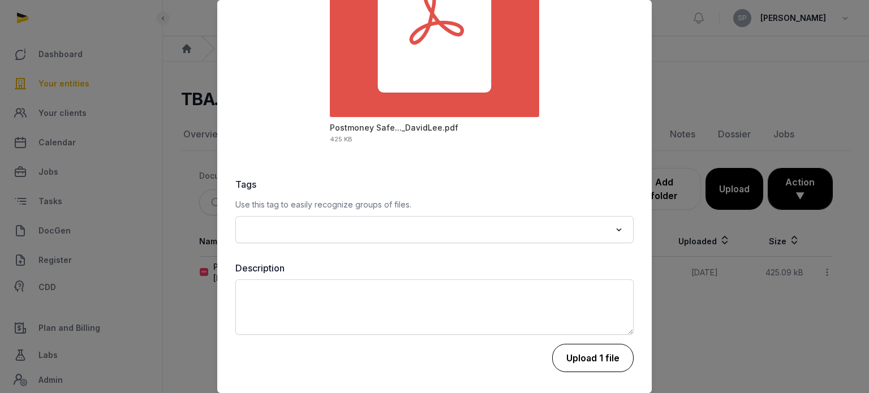
click at [586, 351] on button "Upload 1 file" at bounding box center [592, 358] width 81 height 28
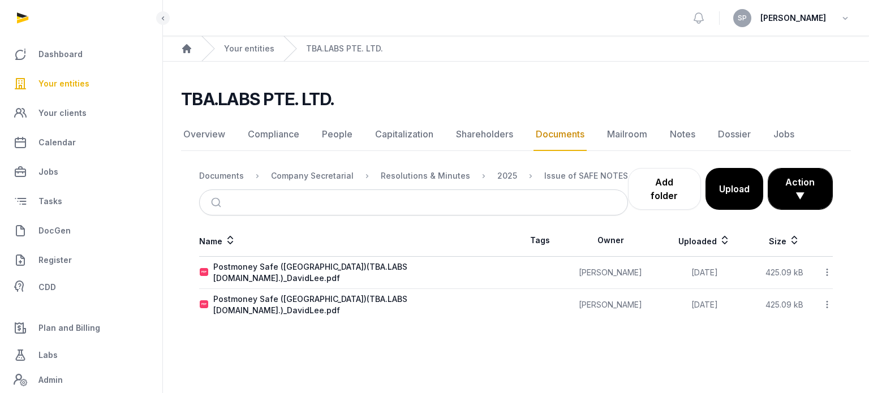
click at [824, 299] on icon at bounding box center [827, 305] width 10 height 12
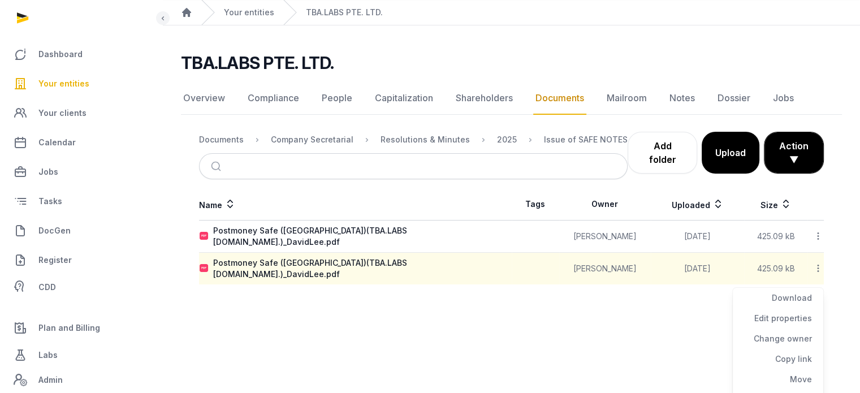
scroll to position [62, 0]
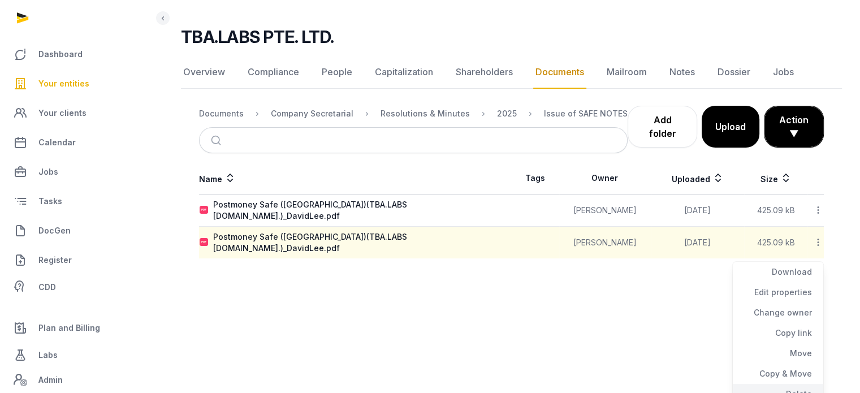
click at [794, 384] on div "Delete" at bounding box center [778, 394] width 90 height 20
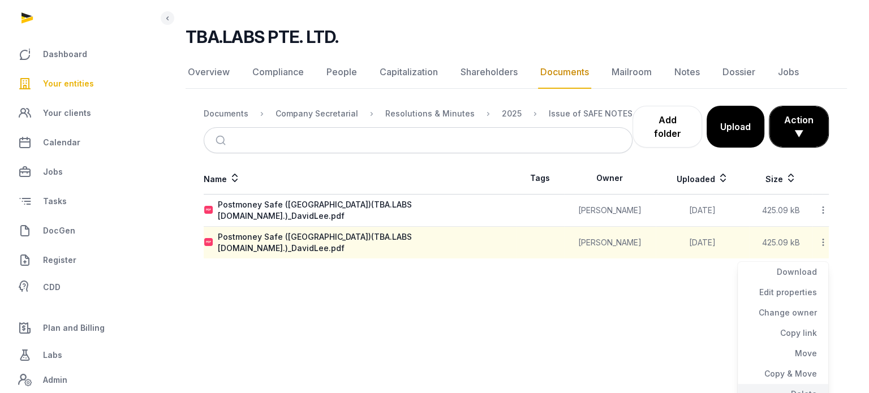
scroll to position [0, 0]
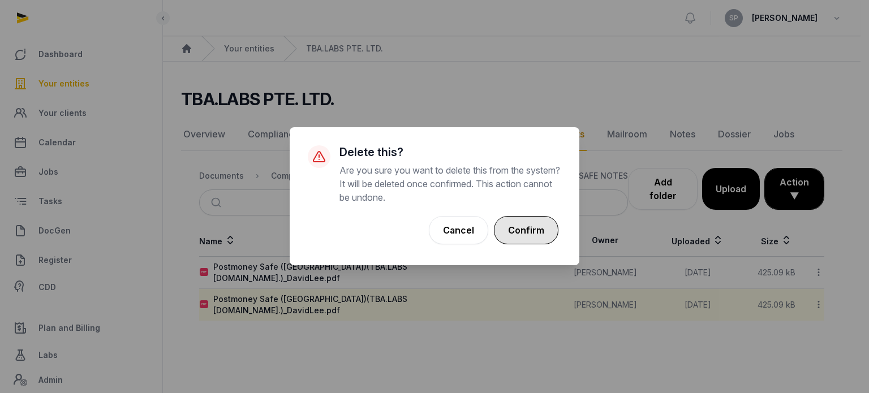
click at [526, 231] on button "Confirm" at bounding box center [526, 230] width 64 height 28
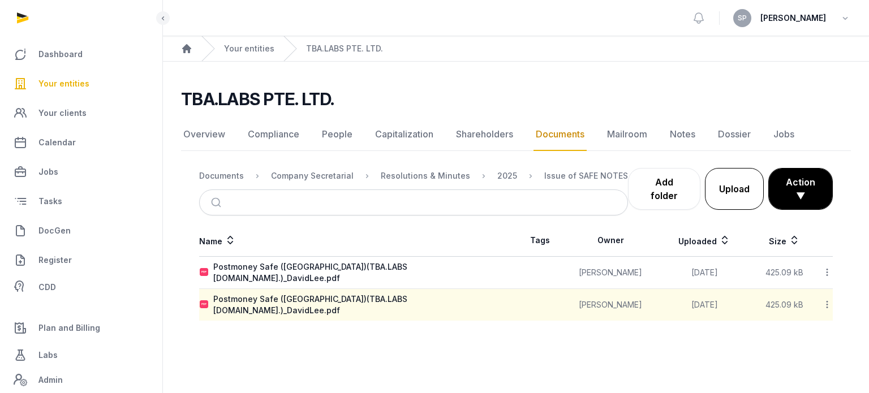
click at [737, 198] on button "Upload" at bounding box center [734, 189] width 59 height 42
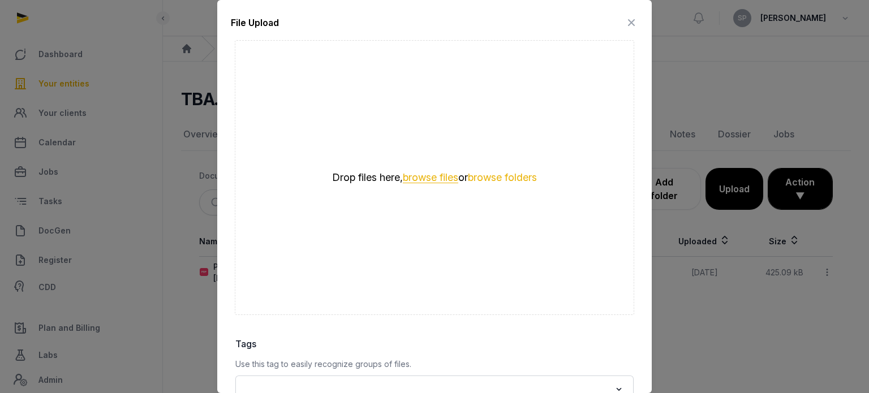
click at [431, 175] on button "browse files" at bounding box center [430, 177] width 55 height 11
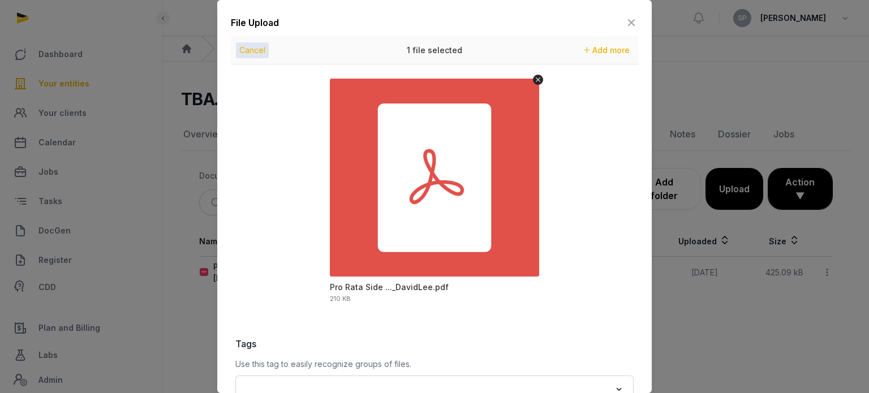
scroll to position [159, 0]
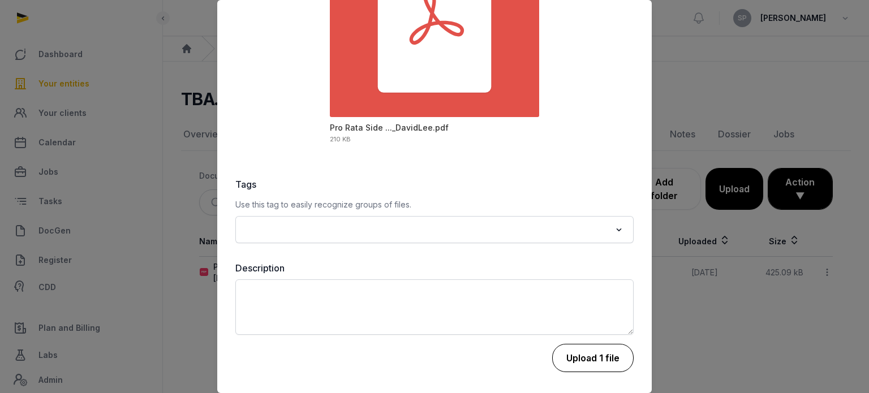
click at [575, 350] on button "Upload 1 file" at bounding box center [592, 358] width 81 height 28
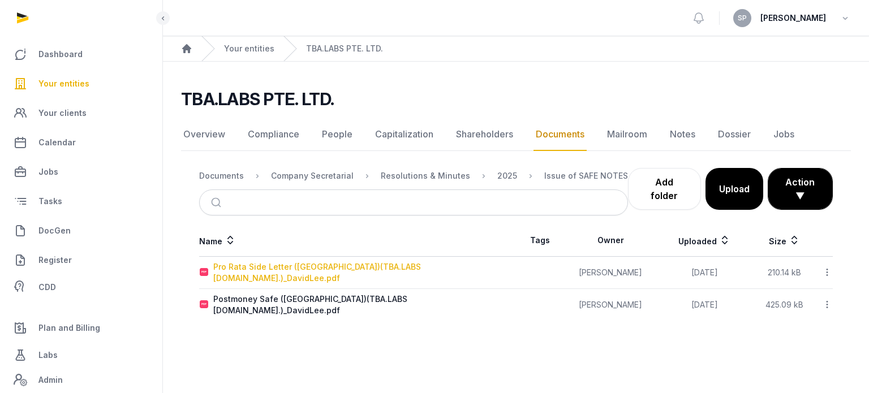
click at [361, 273] on div "Pro Rata Side Letter ([GEOGRAPHIC_DATA])(TBA.LABS [DOMAIN_NAME].)_DavidLee.pdf" at bounding box center [364, 272] width 302 height 23
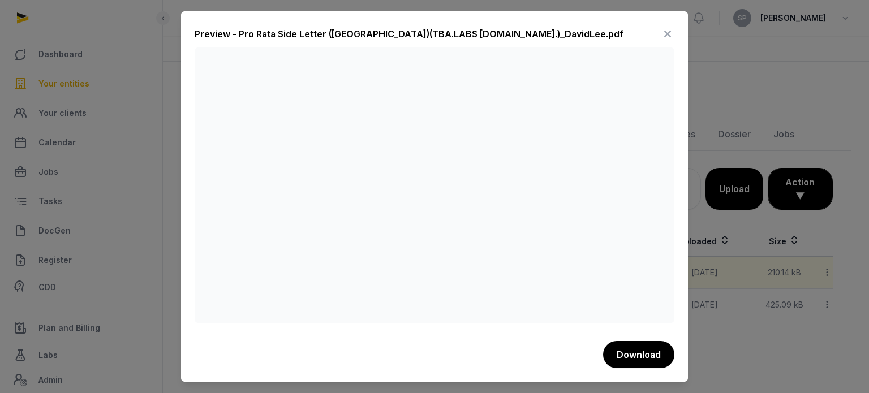
click at [674, 34] on div "Preview - Pro Rata Side Letter ([GEOGRAPHIC_DATA])(TBA.LABS [DOMAIN_NAME].)_Dav…" at bounding box center [434, 196] width 507 height 370
click at [665, 34] on icon at bounding box center [668, 34] width 14 height 18
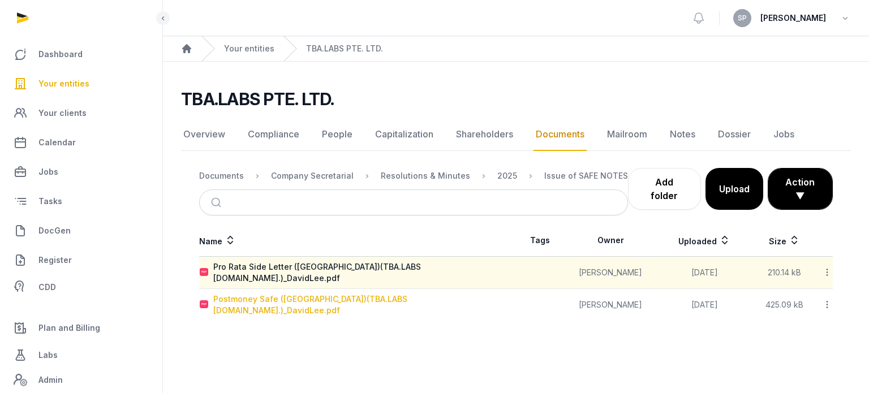
click at [360, 293] on div "Postmoney Safe ([GEOGRAPHIC_DATA])(TBA.LABS [DOMAIN_NAME].)_DavidLee.pdf" at bounding box center [364, 304] width 302 height 23
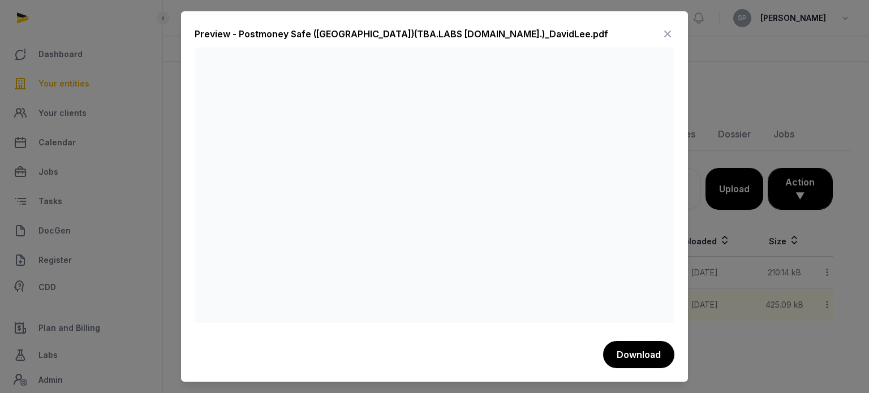
click at [667, 32] on icon at bounding box center [668, 34] width 14 height 18
